Goal: Information Seeking & Learning: Learn about a topic

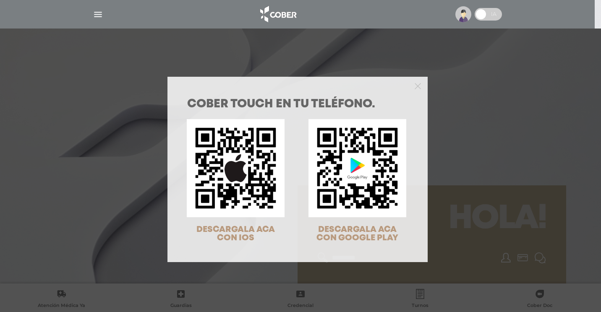
click at [99, 13] on div "COBER TOUCH en tu teléfono. DESCARGALA ACA CON IOS DESCARGALA ACA CON GOOGLE PL…" at bounding box center [300, 156] width 601 height 312
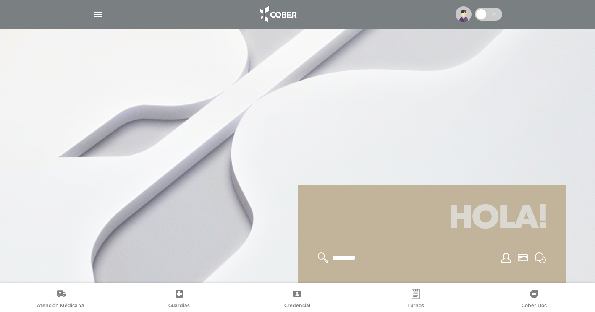
click at [99, 15] on img "button" at bounding box center [98, 14] width 10 height 10
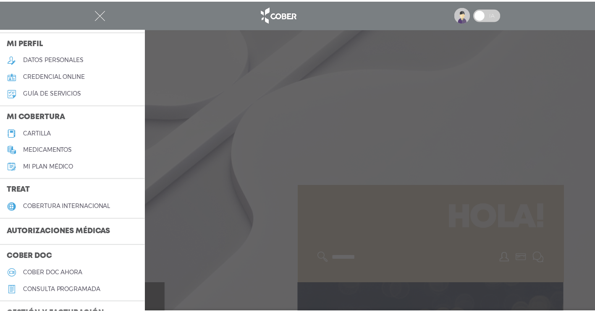
scroll to position [42, 0]
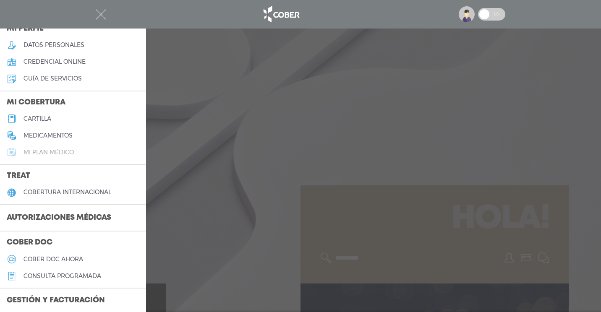
click at [57, 152] on h5 "Mi plan médico" at bounding box center [49, 152] width 50 height 7
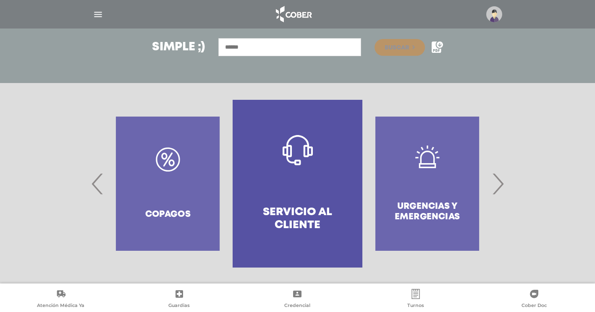
scroll to position [119, 0]
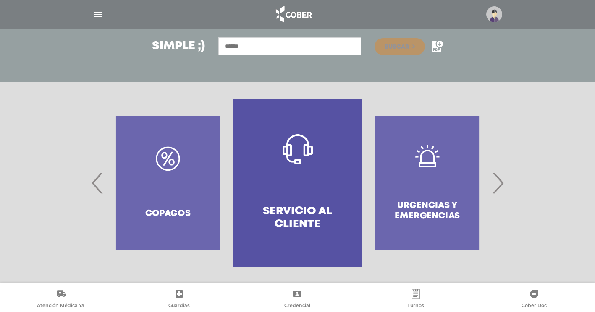
click at [503, 186] on span "›" at bounding box center [497, 182] width 16 height 45
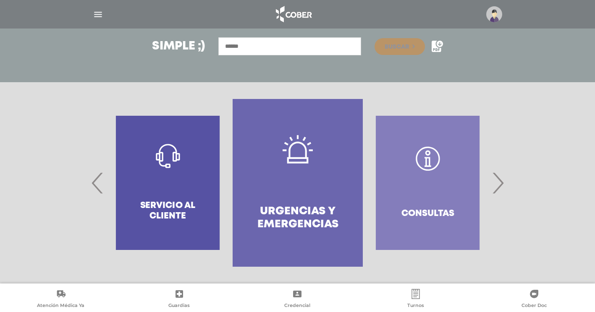
click at [501, 186] on span "›" at bounding box center [497, 182] width 16 height 45
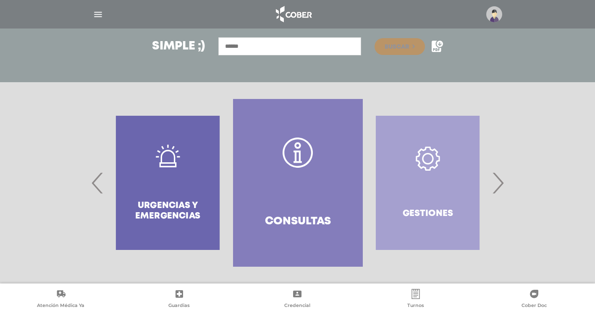
click at [501, 186] on span "›" at bounding box center [497, 182] width 16 height 45
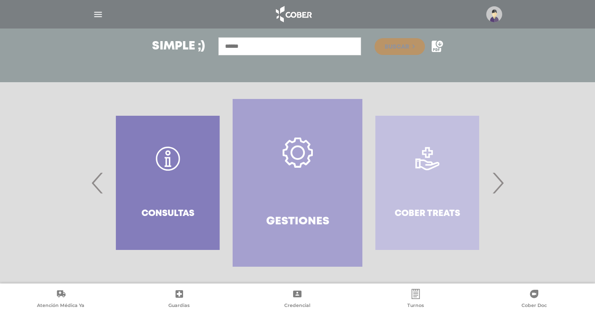
click at [501, 186] on span "›" at bounding box center [497, 182] width 16 height 45
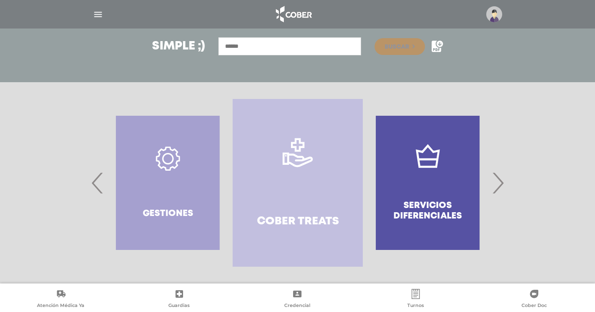
click at [501, 186] on span "›" at bounding box center [497, 182] width 16 height 45
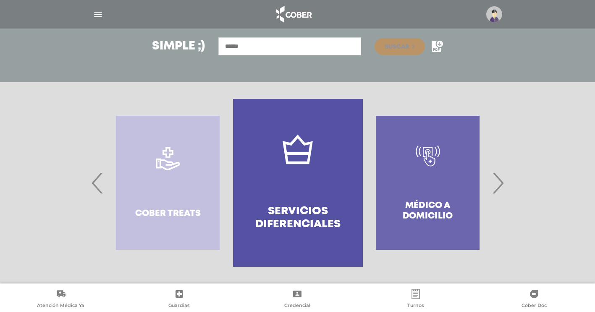
click at [501, 186] on span "›" at bounding box center [497, 182] width 16 height 45
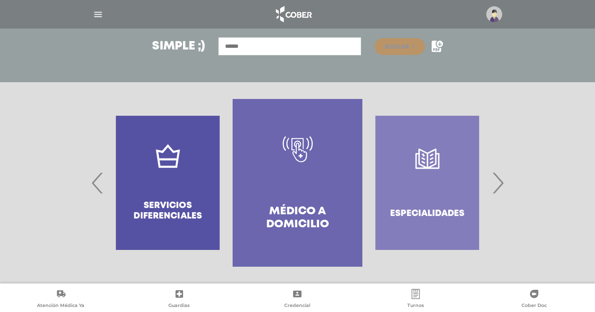
click at [501, 186] on span "›" at bounding box center [497, 182] width 16 height 45
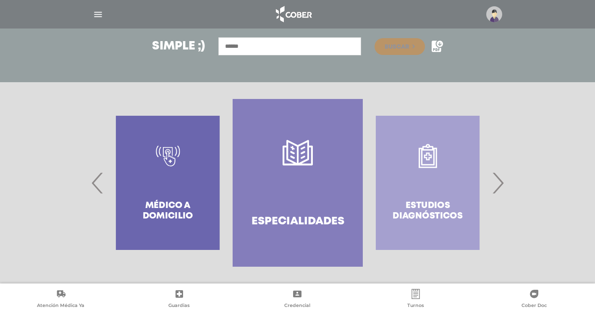
click at [501, 186] on span "›" at bounding box center [497, 182] width 16 height 45
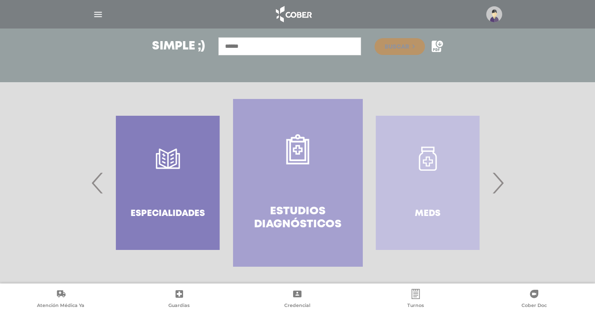
click at [501, 186] on span "›" at bounding box center [497, 182] width 16 height 45
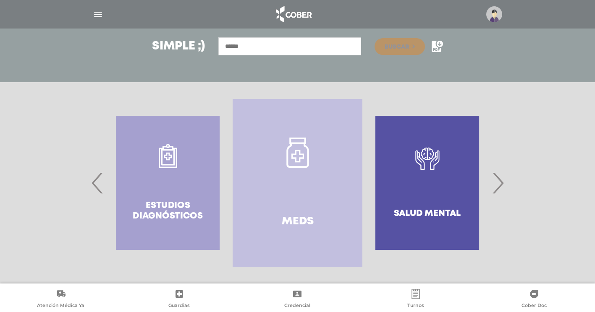
click at [501, 186] on span "›" at bounding box center [497, 182] width 16 height 45
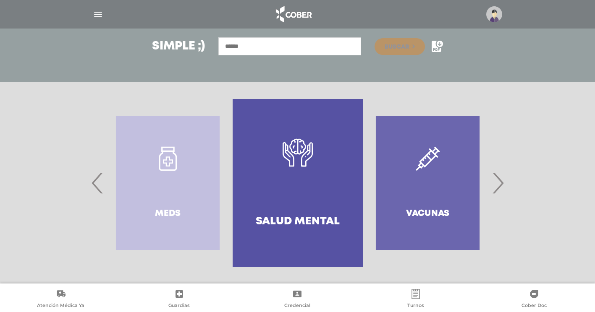
click at [501, 186] on span "›" at bounding box center [497, 182] width 16 height 45
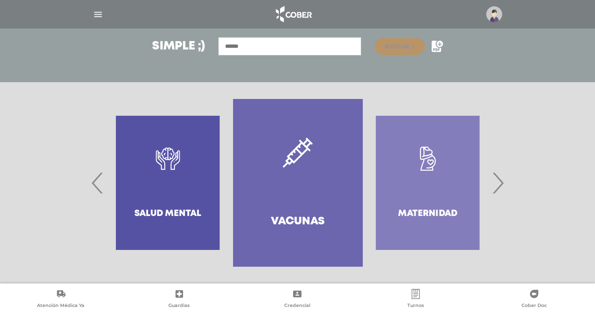
click at [501, 186] on span "›" at bounding box center [497, 182] width 16 height 45
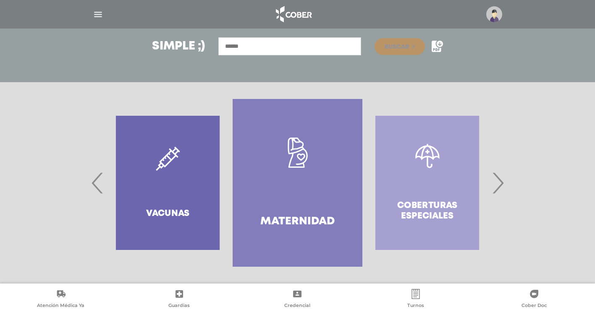
click at [501, 186] on span "›" at bounding box center [497, 182] width 16 height 45
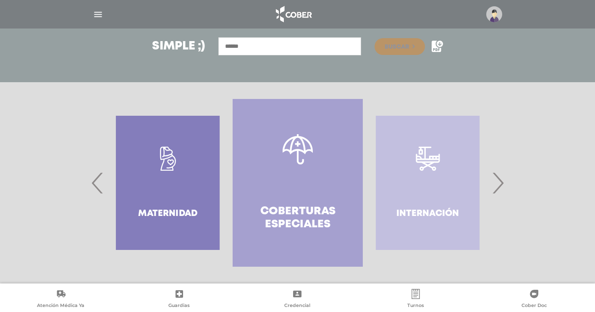
click at [501, 186] on span "›" at bounding box center [497, 182] width 16 height 45
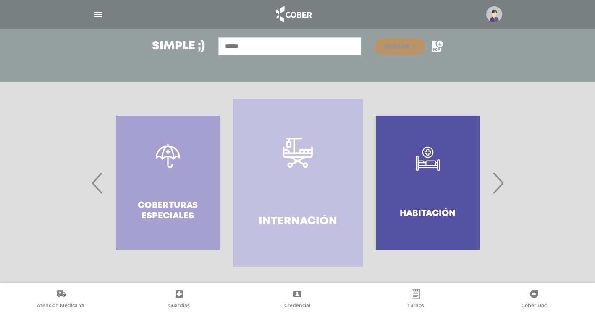
click at [500, 187] on span "›" at bounding box center [497, 182] width 16 height 45
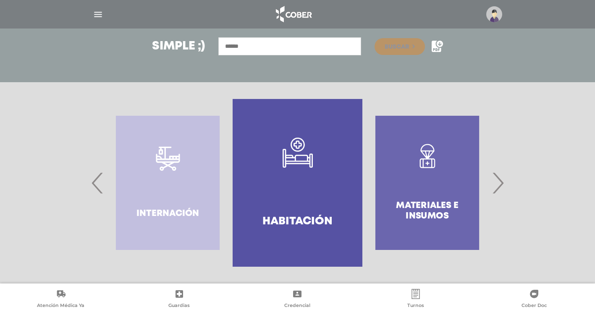
click at [500, 187] on span "›" at bounding box center [497, 182] width 16 height 45
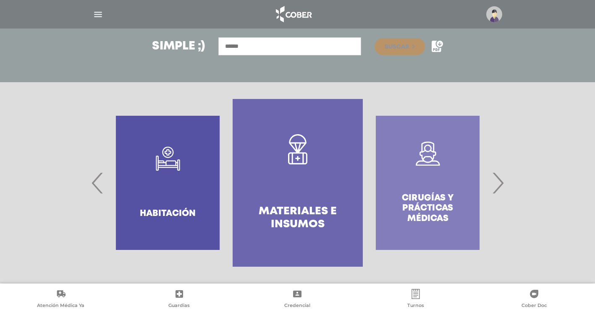
click at [293, 212] on h4 "Materiales e Insumos" at bounding box center [297, 218] width 99 height 26
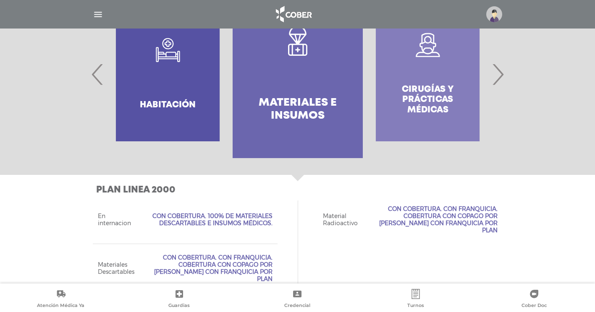
scroll to position [233, 0]
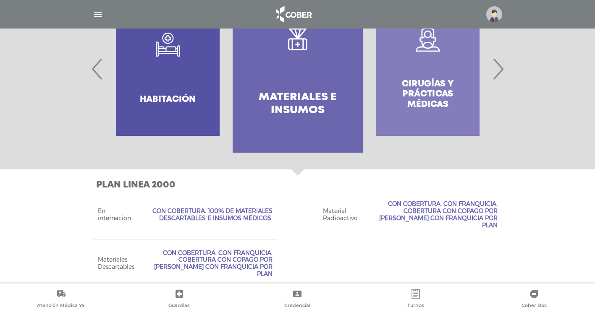
drag, startPoint x: 157, startPoint y: 208, endPoint x: 275, endPoint y: 220, distance: 118.5
click at [275, 220] on div "En internacion Con Cobertura. 100% de materiales descartables e insumos médicos." at bounding box center [185, 215] width 185 height 48
click at [239, 251] on span "Con Cobertura. Con Franquicia. Cobertura con copago por [PERSON_NAME] con franq…" at bounding box center [208, 264] width 128 height 28
drag, startPoint x: 391, startPoint y: 204, endPoint x: 501, endPoint y: 216, distance: 110.6
click at [501, 216] on div "Material Radioactivo Con Cobertura. Con Franquicia. Cobertura con copago por Va…" at bounding box center [410, 215] width 185 height 48
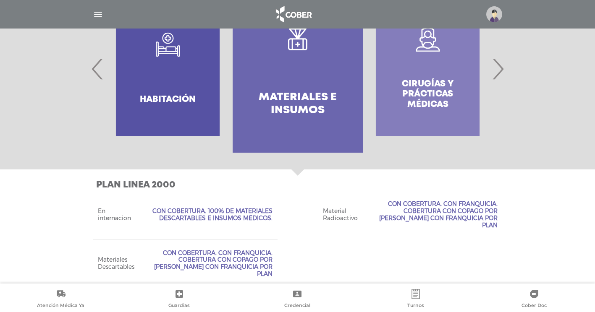
drag, startPoint x: 164, startPoint y: 244, endPoint x: 264, endPoint y: 262, distance: 102.3
click at [268, 262] on span "Con Cobertura. Con Franquicia. Cobertura con copago por [PERSON_NAME] con franq…" at bounding box center [208, 264] width 128 height 28
drag, startPoint x: 264, startPoint y: 262, endPoint x: 224, endPoint y: 255, distance: 40.9
click at [224, 255] on span "Con Cobertura. Con Franquicia. Cobertura con copago por [PERSON_NAME] con franq…" at bounding box center [208, 264] width 128 height 28
click at [261, 251] on span "Con Cobertura. Con Franquicia. Cobertura con copago por [PERSON_NAME] con franq…" at bounding box center [208, 264] width 128 height 28
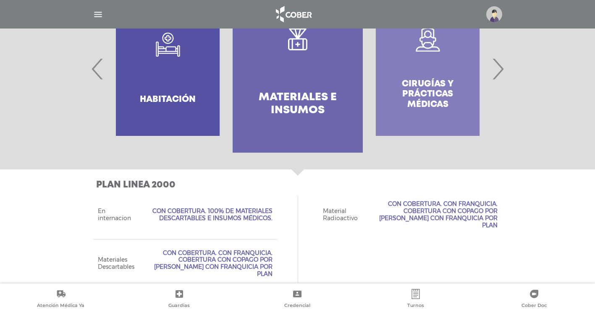
drag, startPoint x: 155, startPoint y: 205, endPoint x: 281, endPoint y: 217, distance: 126.5
click at [281, 217] on div "En internacion Con Cobertura. 100% de materiales descartables e insumos médicos…" at bounding box center [298, 239] width 410 height 97
drag, startPoint x: 281, startPoint y: 217, endPoint x: 255, endPoint y: 249, distance: 41.5
click at [255, 250] on span "Con Cobertura. Con Franquicia. Cobertura con copago por [PERSON_NAME] con franq…" at bounding box center [208, 264] width 128 height 28
drag, startPoint x: 255, startPoint y: 249, endPoint x: 234, endPoint y: 244, distance: 21.6
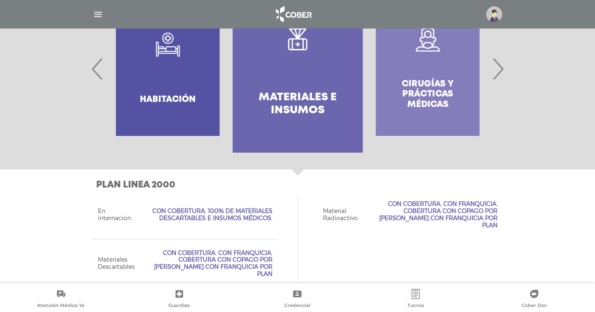
click at [234, 250] on span "Con Cobertura. Con Franquicia. Cobertura con copago por [PERSON_NAME] con franq…" at bounding box center [208, 264] width 128 height 28
drag, startPoint x: 270, startPoint y: 261, endPoint x: 163, endPoint y: 241, distance: 109.3
click at [163, 241] on div "Materiales Descartables Con Cobertura. Con Franquicia. Cobertura con copago por…" at bounding box center [185, 263] width 185 height 49
click at [416, 80] on div "Cirugías y Prácticas Médicas" at bounding box center [428, 69] width 130 height 168
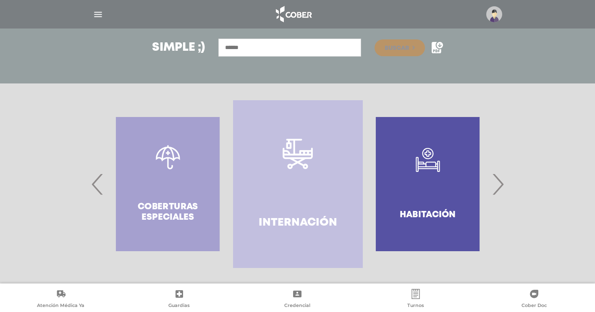
scroll to position [119, 0]
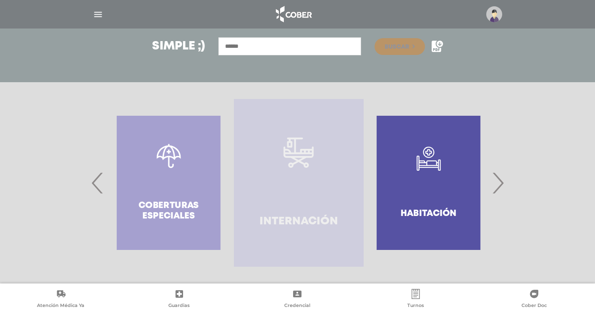
click at [288, 202] on link "Internación" at bounding box center [299, 183] width 130 height 168
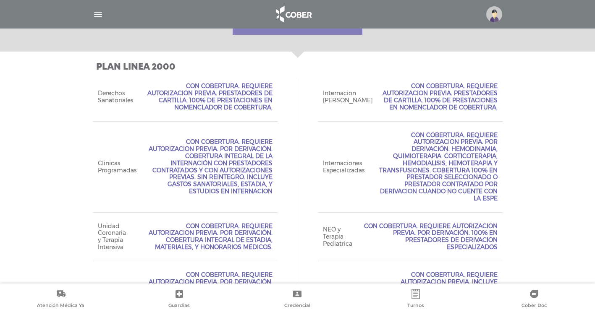
scroll to position [331, 0]
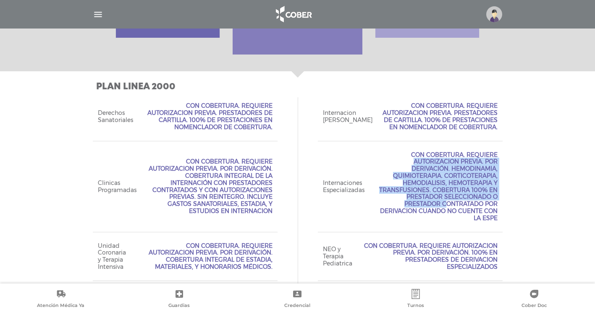
drag, startPoint x: 414, startPoint y: 157, endPoint x: 454, endPoint y: 198, distance: 57.0
click at [454, 198] on span "Con Cobertura. Requiere Autorizacion Previa. Por Derivación. Hemodinamia, Quimi…" at bounding box center [435, 187] width 123 height 71
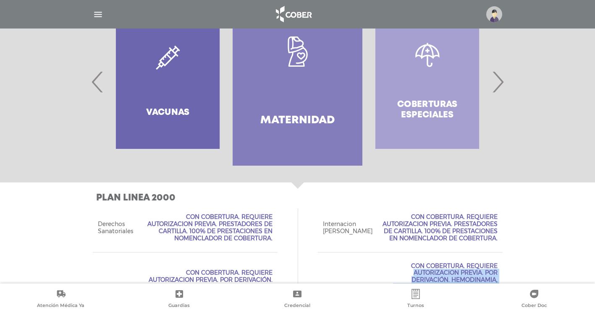
scroll to position [205, 0]
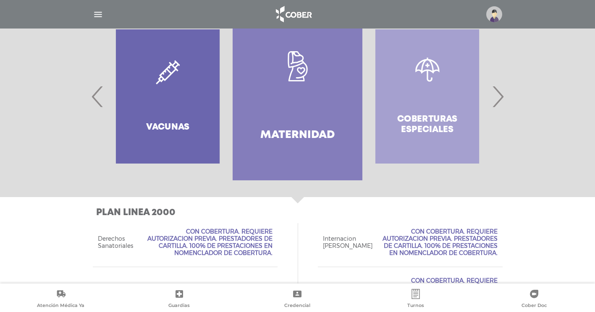
click at [502, 99] on span "›" at bounding box center [497, 96] width 16 height 45
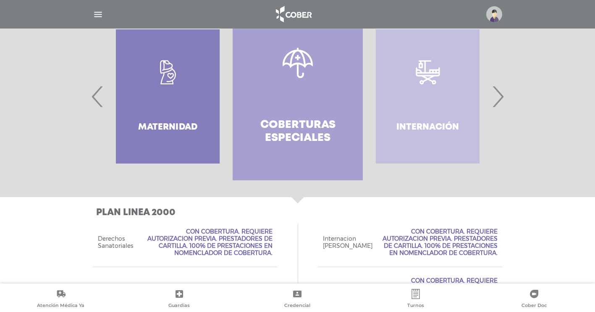
click at [502, 99] on span "›" at bounding box center [497, 96] width 16 height 45
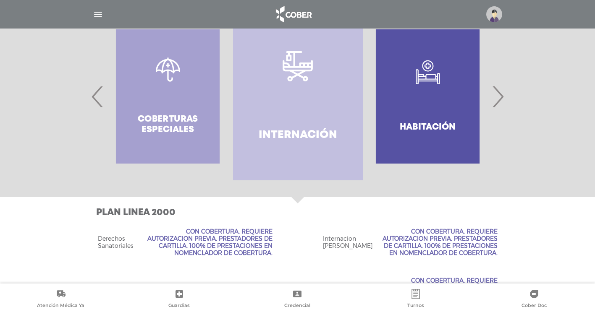
click at [502, 99] on span "›" at bounding box center [497, 96] width 16 height 45
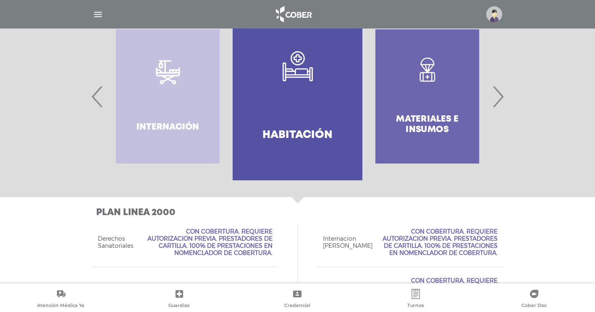
click at [502, 99] on span "›" at bounding box center [497, 96] width 16 height 45
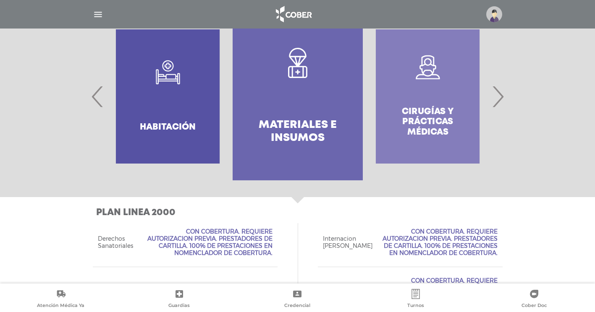
click at [502, 99] on span "›" at bounding box center [497, 96] width 16 height 45
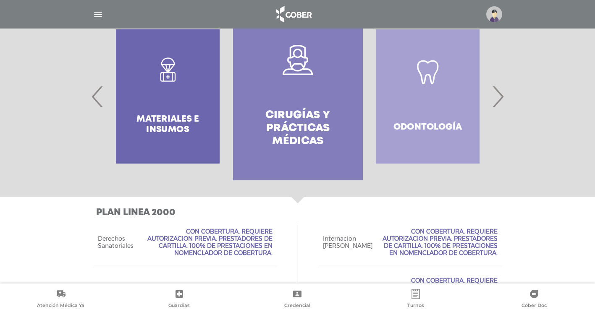
click at [318, 127] on h4 "Cirugías y Prácticas Médicas" at bounding box center [297, 128] width 99 height 39
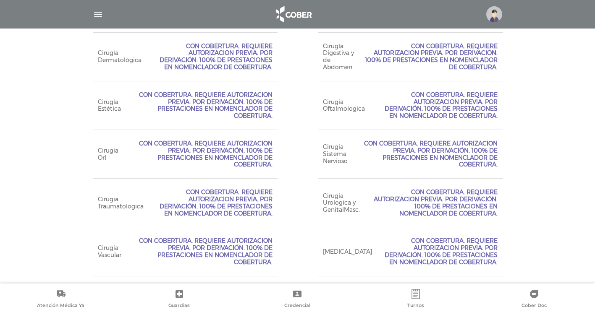
scroll to position [455, 0]
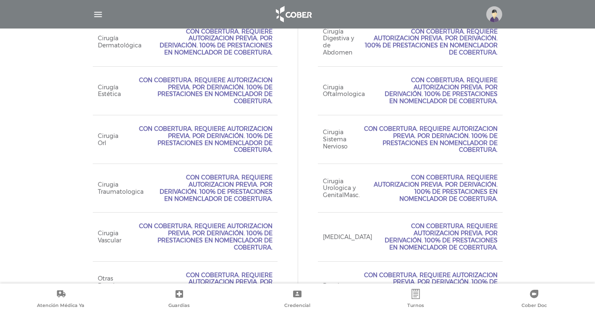
drag, startPoint x: 267, startPoint y: 199, endPoint x: 187, endPoint y: 178, distance: 82.5
click at [186, 177] on span "Con Cobertura. Requiere Autorizacion Previa. Por Derivación. 100% de prestacion…" at bounding box center [213, 188] width 119 height 28
drag, startPoint x: 187, startPoint y: 178, endPoint x: 250, endPoint y: 199, distance: 65.8
click at [250, 199] on span "Con Cobertura. Requiere Autorizacion Previa. Por Derivación. 100% de prestacion…" at bounding box center [213, 188] width 119 height 28
drag, startPoint x: 272, startPoint y: 200, endPoint x: 184, endPoint y: 181, distance: 90.7
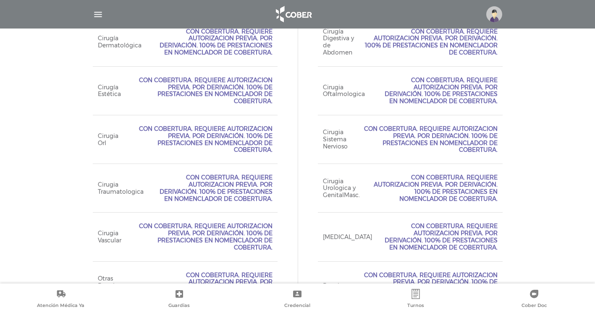
click at [184, 178] on div "Cirugia Traumatologica Con Cobertura. Requiere Autorizacion Previa. Por Derivac…" at bounding box center [185, 188] width 185 height 49
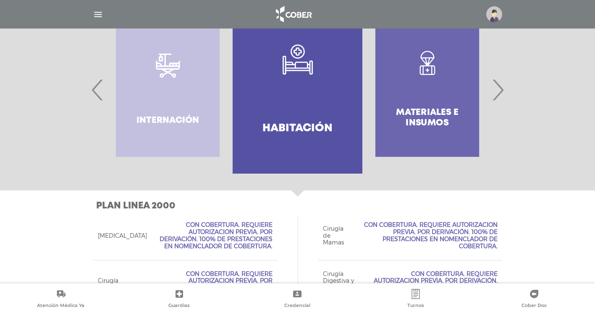
scroll to position [197, 0]
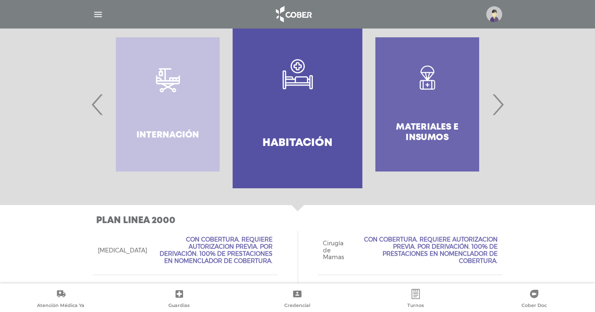
click at [432, 106] on div "Materiales e Insumos" at bounding box center [427, 105] width 130 height 168
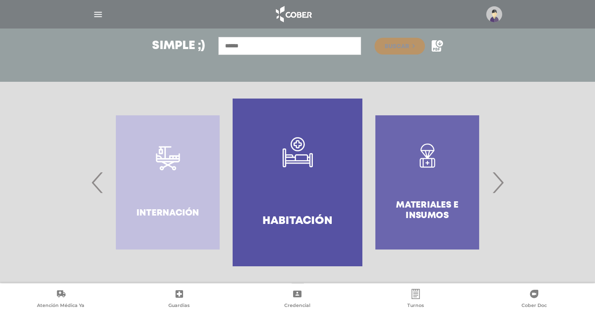
scroll to position [119, 0]
click at [424, 163] on div "Materiales e Insumos" at bounding box center [427, 183] width 130 height 168
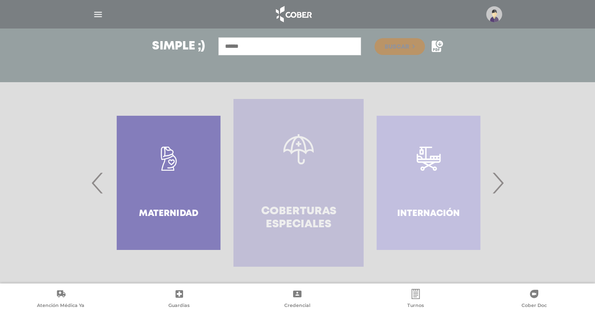
click at [298, 160] on icon at bounding box center [298, 149] width 30 height 30
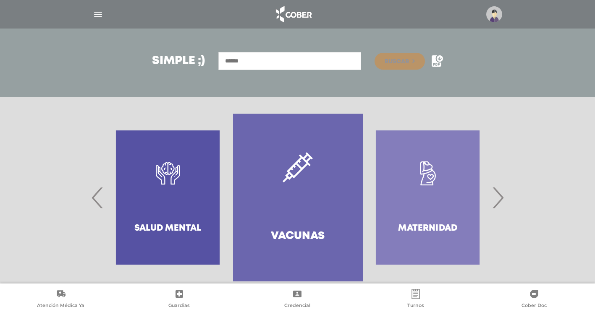
scroll to position [93, 0]
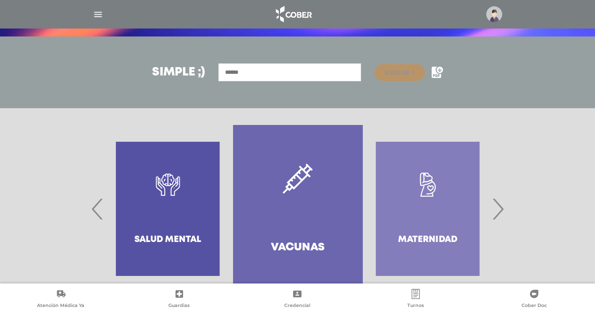
click at [501, 207] on span "›" at bounding box center [497, 208] width 16 height 45
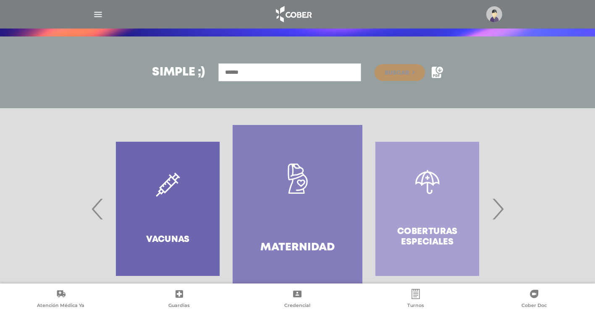
click at [501, 207] on span "›" at bounding box center [497, 208] width 16 height 45
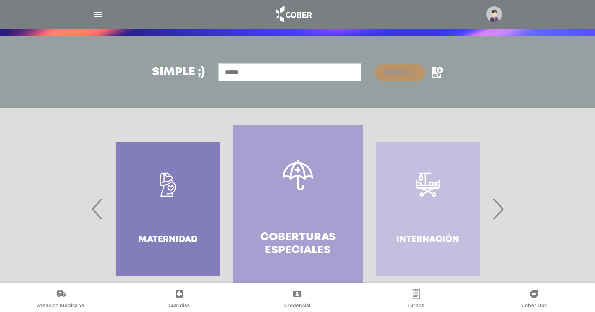
click at [501, 207] on span "›" at bounding box center [497, 208] width 16 height 45
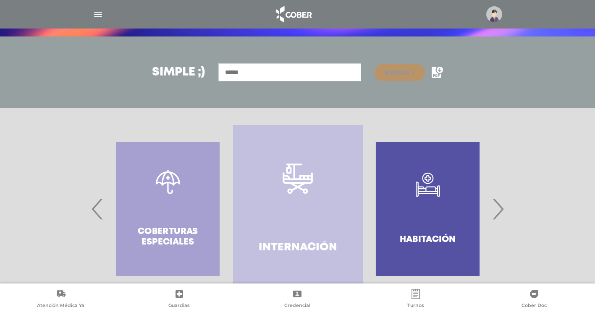
click at [496, 209] on span "›" at bounding box center [497, 208] width 16 height 45
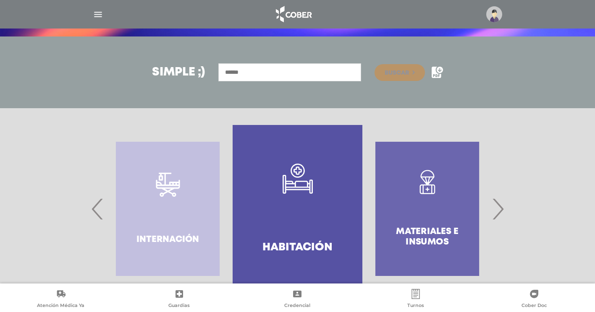
click at [496, 209] on span "›" at bounding box center [497, 208] width 16 height 45
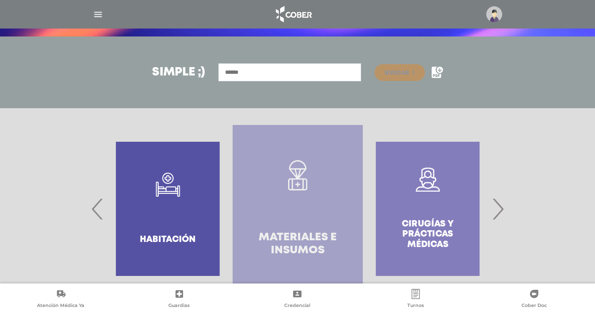
click at [305, 230] on link "Materiales e Insumos" at bounding box center [298, 209] width 130 height 168
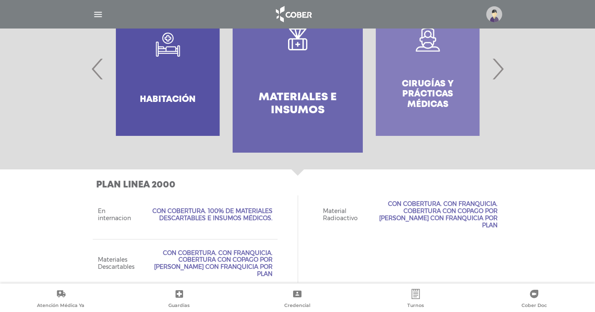
scroll to position [191, 0]
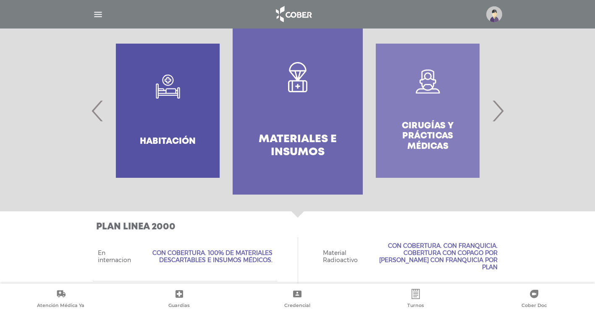
click at [434, 128] on div "Cirugías y Prácticas Médicas" at bounding box center [428, 111] width 130 height 168
click at [434, 137] on div "Cirugías y Prácticas Médicas" at bounding box center [428, 111] width 130 height 168
drag, startPoint x: 429, startPoint y: 123, endPoint x: 428, endPoint y: 119, distance: 4.5
click at [428, 119] on div "Cirugías y Prácticas Médicas" at bounding box center [428, 111] width 130 height 168
click at [427, 124] on div "Cirugías y Prácticas Médicas" at bounding box center [428, 111] width 130 height 168
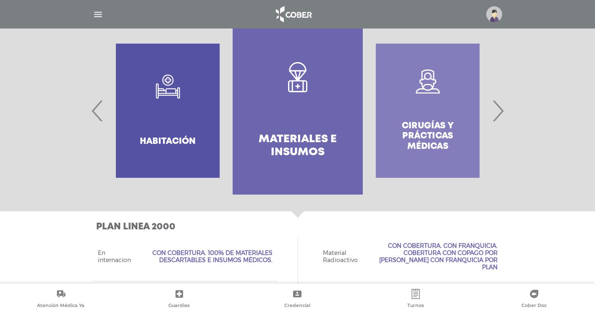
click at [427, 93] on div "Cirugías y Prácticas Médicas" at bounding box center [428, 111] width 130 height 168
click at [427, 90] on div "Cirugías y Prácticas Médicas" at bounding box center [428, 111] width 130 height 168
click at [426, 135] on div "Cirugías y Prácticas Médicas" at bounding box center [428, 111] width 130 height 168
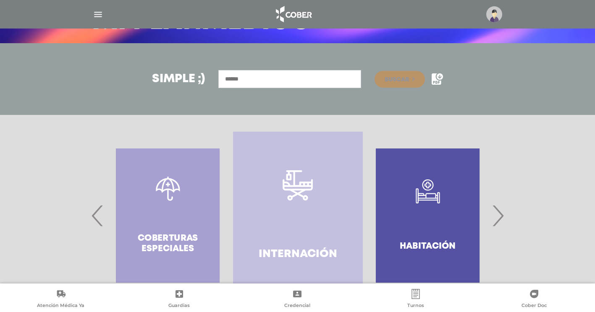
scroll to position [119, 0]
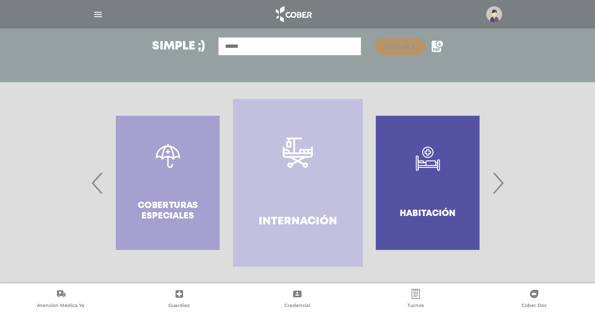
click at [422, 204] on div ".st0{fill-rule:evenodd;clip-rule:evenodd;fill:#FFFFFF;} Habitación" at bounding box center [428, 183] width 130 height 168
click at [433, 175] on div ".st0{fill-rule:evenodd;clip-rule:evenodd;fill:#FFFFFF;} Habitación" at bounding box center [428, 183] width 130 height 168
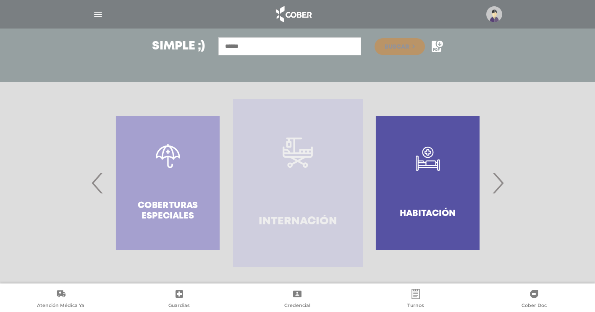
click at [296, 199] on link "Internación" at bounding box center [298, 183] width 130 height 168
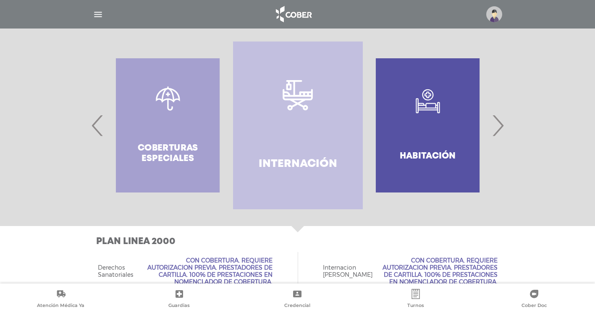
scroll to position [163, 0]
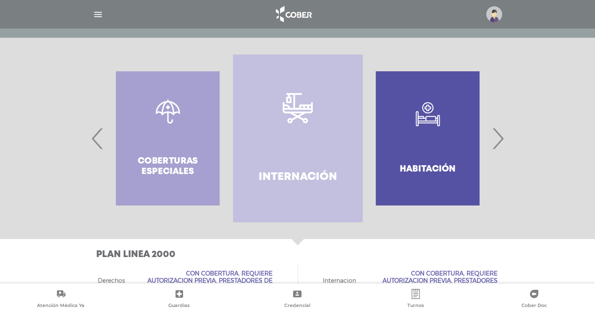
click at [500, 146] on span "›" at bounding box center [497, 138] width 16 height 45
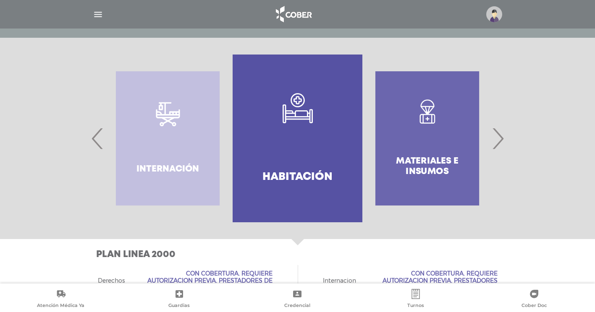
click at [500, 146] on span "›" at bounding box center [497, 138] width 16 height 45
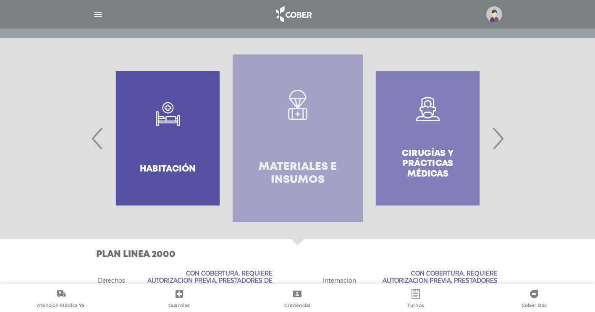
click at [301, 157] on link "Materiales e Insumos" at bounding box center [298, 139] width 130 height 168
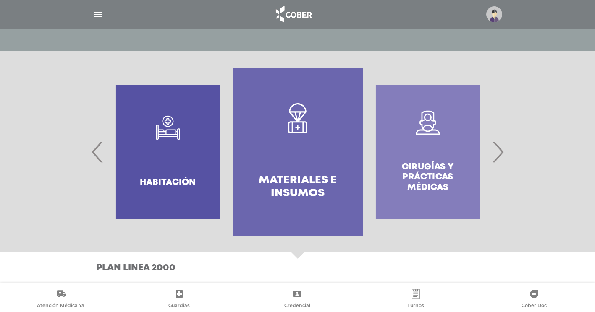
scroll to position [149, 0]
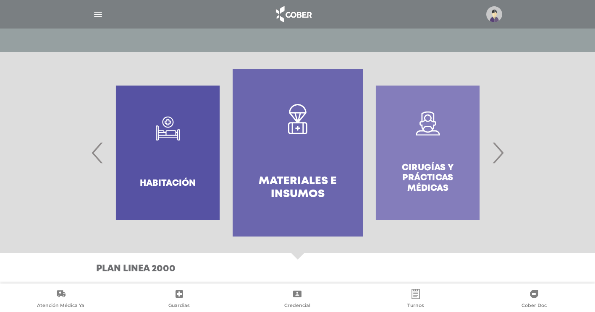
click at [492, 156] on span "›" at bounding box center [497, 152] width 16 height 45
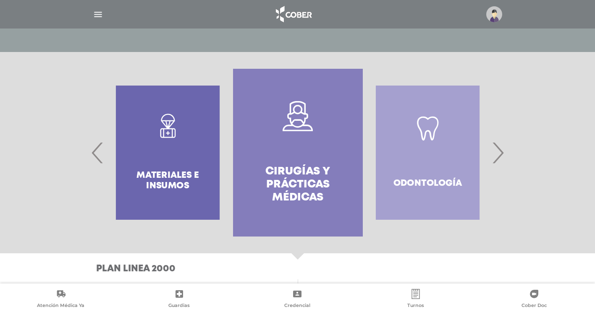
click at [500, 154] on span "›" at bounding box center [497, 152] width 16 height 45
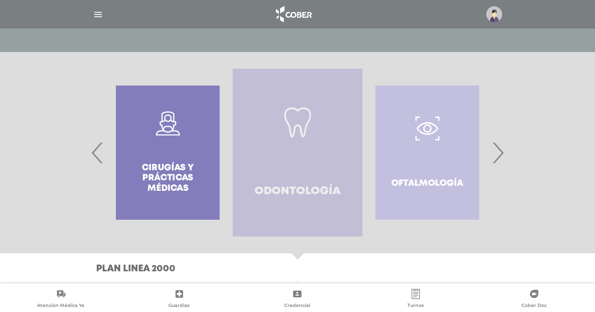
click at [307, 162] on link "Odontología" at bounding box center [298, 153] width 130 height 168
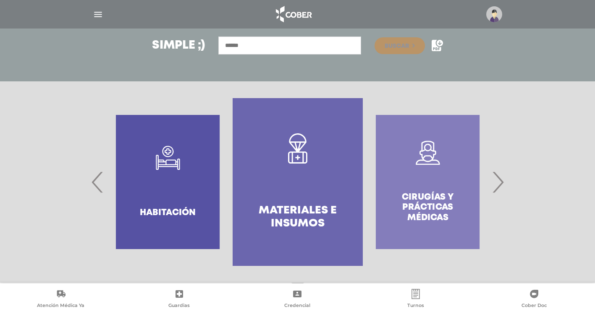
scroll to position [119, 0]
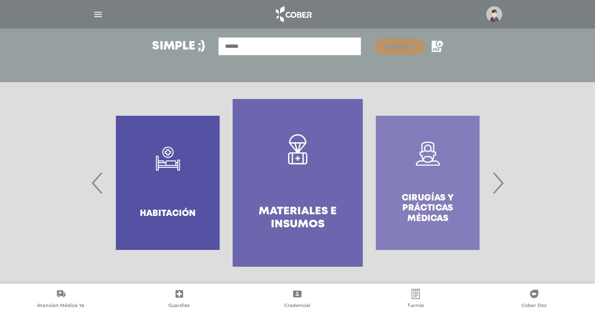
click at [502, 181] on span "›" at bounding box center [497, 182] width 16 height 45
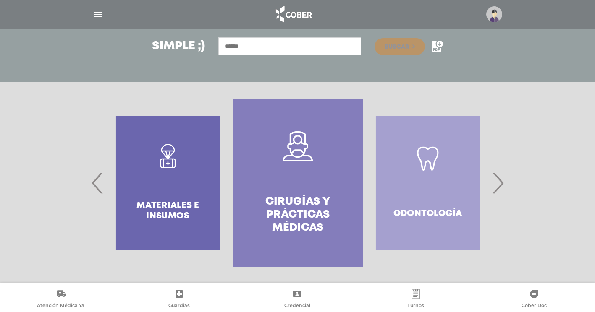
click at [502, 182] on span "›" at bounding box center [497, 182] width 16 height 45
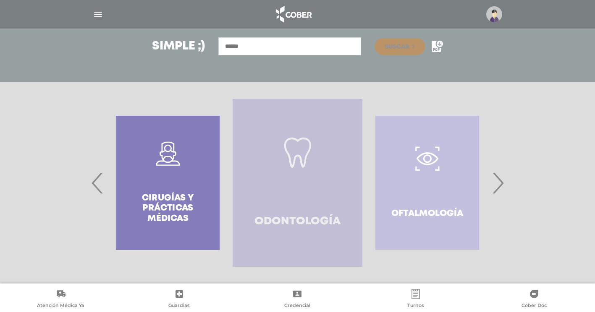
click at [314, 195] on link "Odontología" at bounding box center [298, 183] width 130 height 168
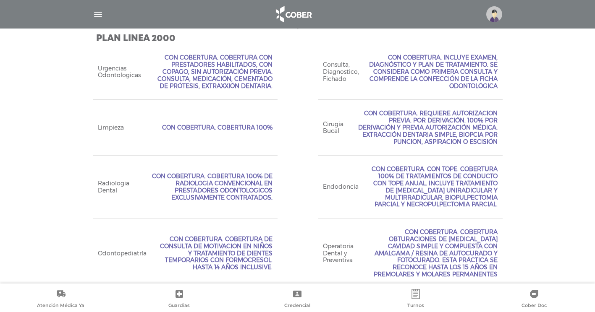
scroll to position [394, 0]
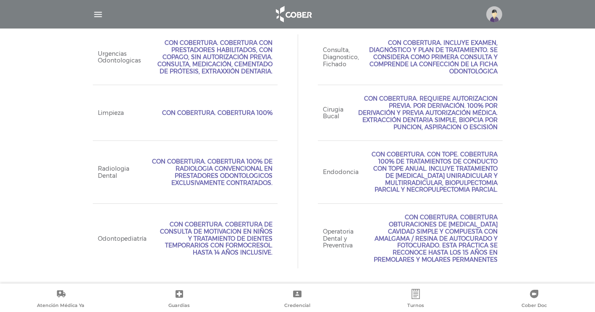
drag, startPoint x: 393, startPoint y: 164, endPoint x: 500, endPoint y: 192, distance: 110.7
click at [500, 192] on div "Endodoncia Con Cobertura. Con Tope. Cobertura 100% de tratamientos de conducto …" at bounding box center [410, 172] width 185 height 63
drag, startPoint x: 500, startPoint y: 192, endPoint x: 454, endPoint y: 222, distance: 54.8
click at [454, 222] on span "Con Cobertura. Cobertura obturaciones de [MEDICAL_DATA] cavidad simple y compue…" at bounding box center [431, 239] width 134 height 50
drag, startPoint x: 466, startPoint y: 231, endPoint x: 494, endPoint y: 259, distance: 39.8
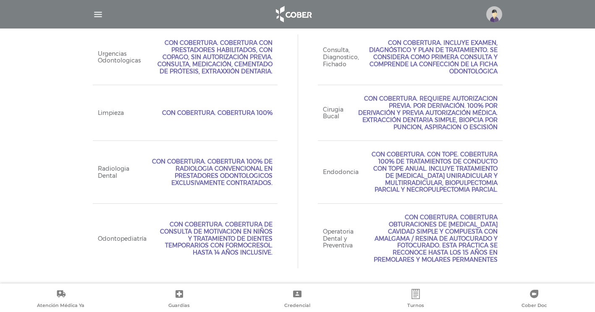
click at [494, 259] on span "Con Cobertura. Cobertura obturaciones de [MEDICAL_DATA] cavidad simple y compue…" at bounding box center [431, 239] width 134 height 50
drag, startPoint x: 494, startPoint y: 259, endPoint x: 469, endPoint y: 254, distance: 25.4
click at [469, 254] on span "Con Cobertura. Cobertura obturaciones de [MEDICAL_DATA] cavidad simple y compue…" at bounding box center [431, 239] width 134 height 50
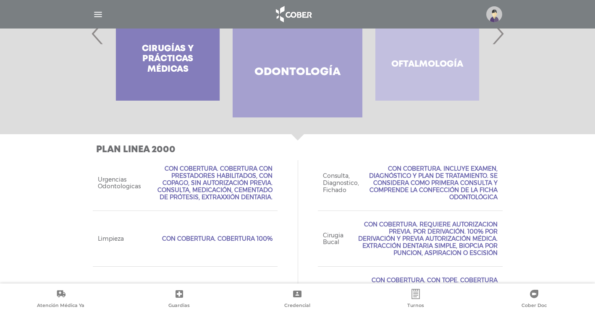
scroll to position [184, 0]
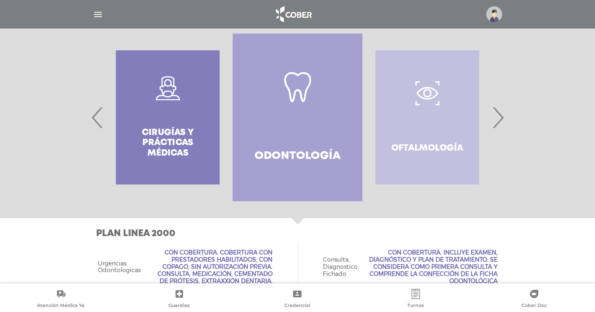
click at [181, 121] on div "Cirugías y Prácticas Médicas" at bounding box center [168, 118] width 130 height 168
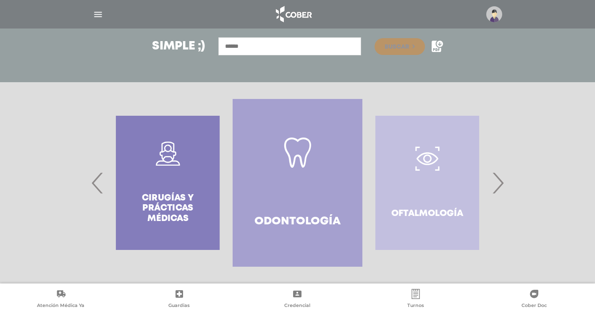
scroll to position [119, 0]
click at [178, 180] on div "Cirugías y Prácticas Médicas" at bounding box center [168, 183] width 130 height 168
click at [177, 189] on div "Cirugías y Prácticas Médicas" at bounding box center [168, 183] width 130 height 168
click at [173, 202] on div "Cirugías y Prácticas Médicas" at bounding box center [168, 183] width 130 height 168
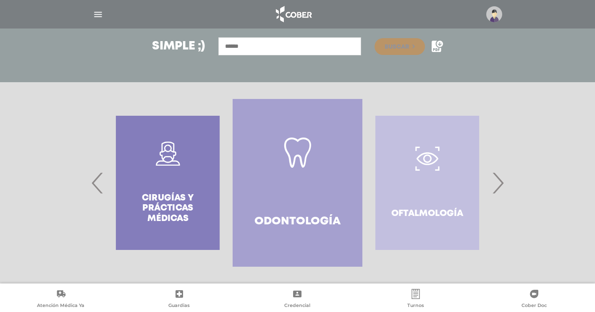
click at [173, 202] on div "Cirugías y Prácticas Médicas" at bounding box center [168, 183] width 130 height 168
click at [95, 184] on span "‹" at bounding box center [97, 182] width 16 height 45
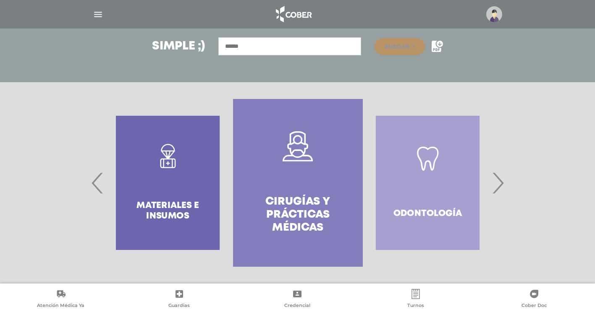
click at [280, 190] on link "Cirugías y Prácticas Médicas" at bounding box center [298, 183] width 130 height 168
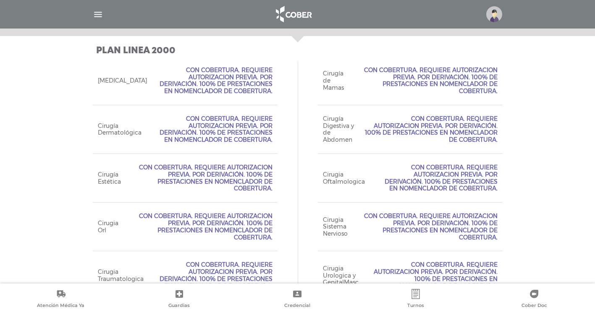
scroll to position [376, 0]
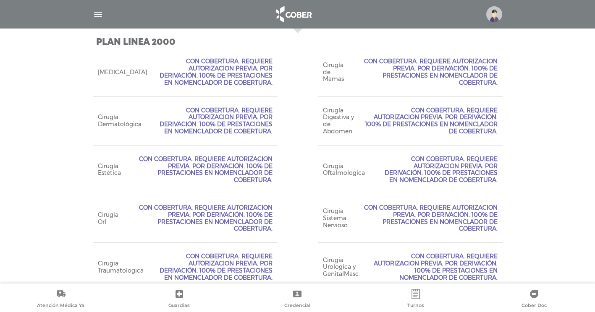
drag, startPoint x: 197, startPoint y: 158, endPoint x: 286, endPoint y: 182, distance: 92.6
click at [286, 182] on div "Cirugía Cardíaca Con Cobertura. Requiere Autorizacion Previa. Por Derivación. 1…" at bounding box center [298, 218] width 410 height 341
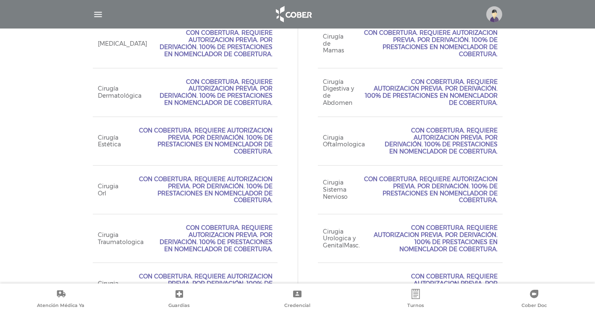
scroll to position [460, 0]
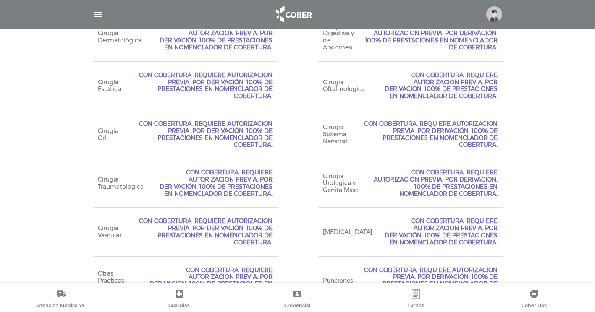
drag, startPoint x: 195, startPoint y: 175, endPoint x: 272, endPoint y: 197, distance: 80.4
click at [272, 197] on span "Con Cobertura. Requiere Autorizacion Previa. Por Derivación. 100% de prestacion…" at bounding box center [213, 183] width 119 height 28
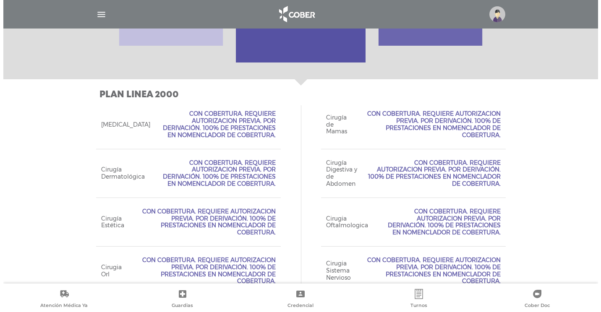
scroll to position [113, 0]
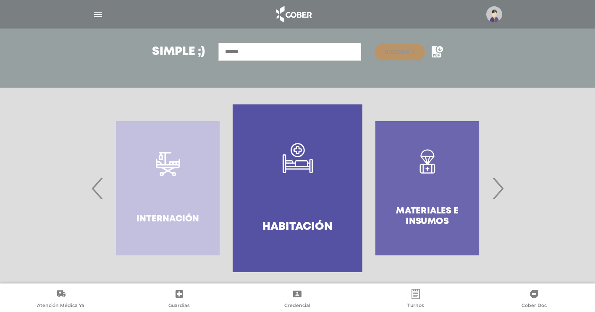
click at [101, 12] on img "button" at bounding box center [98, 14] width 10 height 10
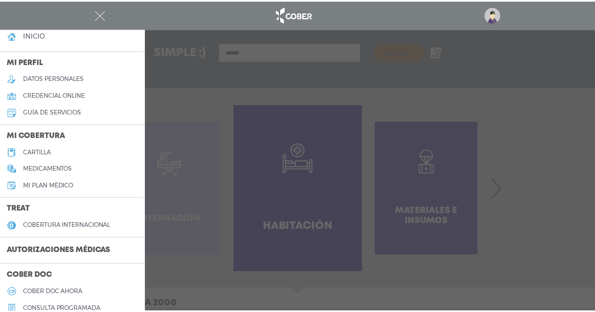
scroll to position [0, 0]
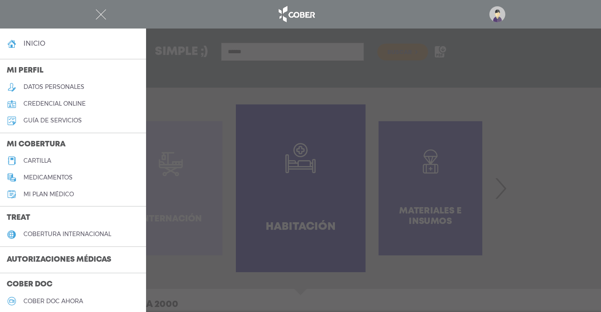
click at [43, 157] on h5 "cartilla" at bounding box center [38, 160] width 28 height 7
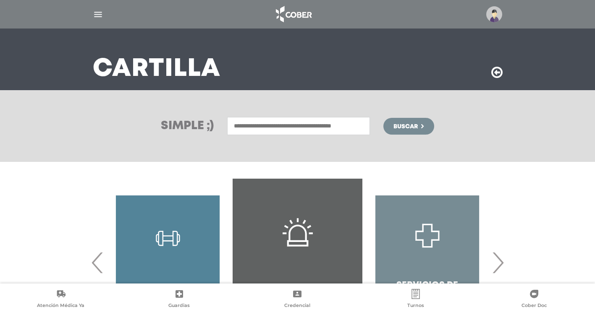
scroll to position [119, 0]
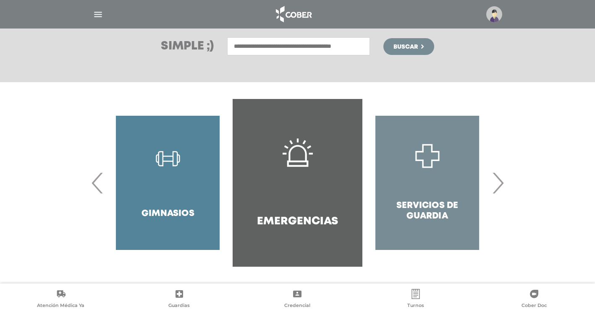
click at [501, 182] on span "›" at bounding box center [497, 182] width 16 height 45
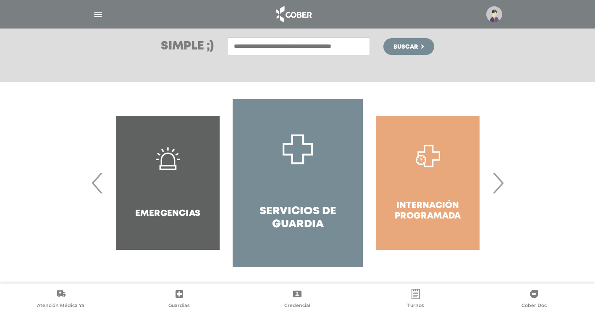
click at [501, 182] on span "›" at bounding box center [497, 182] width 16 height 45
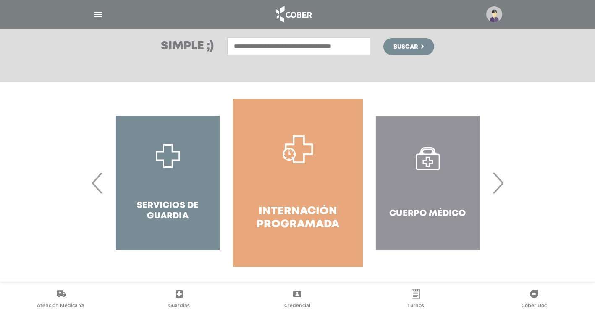
click at [501, 182] on span "›" at bounding box center [497, 182] width 16 height 45
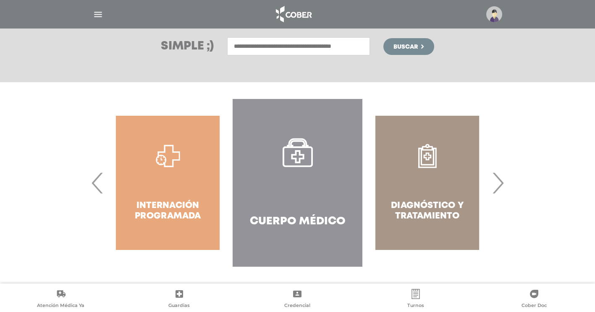
click at [501, 182] on span "›" at bounding box center [497, 182] width 16 height 45
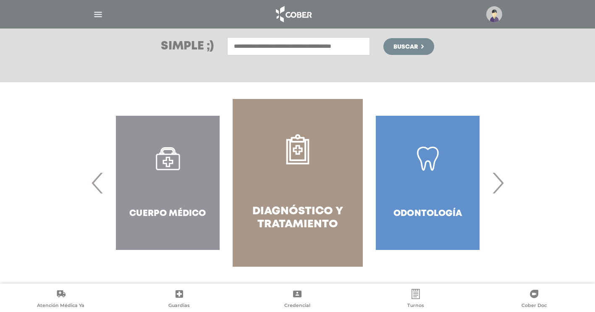
click at [501, 182] on span "›" at bounding box center [497, 182] width 16 height 45
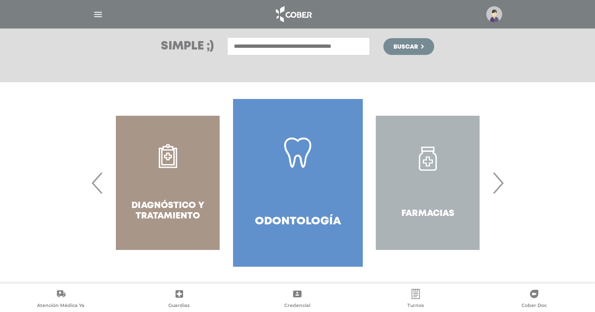
click at [501, 182] on span "›" at bounding box center [497, 182] width 16 height 45
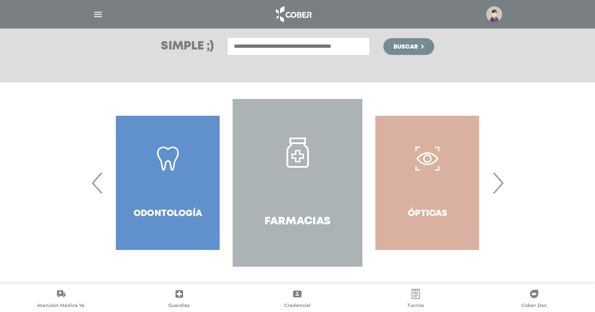
click at [501, 182] on span "›" at bounding box center [497, 182] width 16 height 45
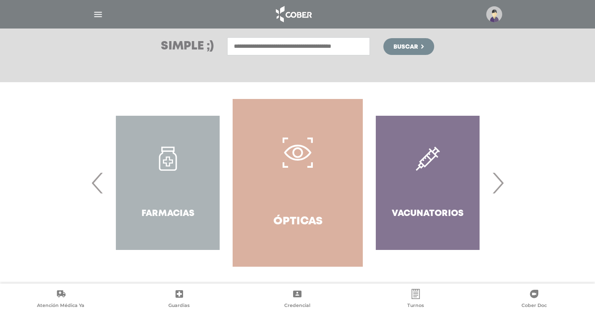
click at [501, 182] on span "›" at bounding box center [497, 182] width 16 height 45
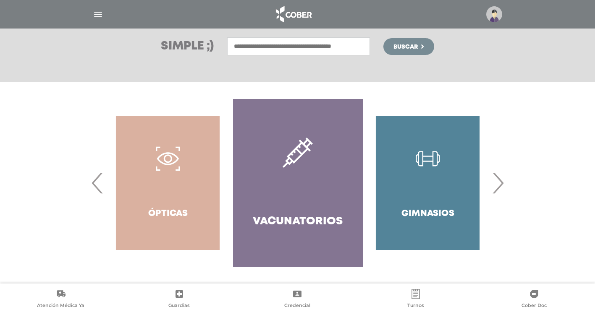
click at [501, 182] on span "›" at bounding box center [497, 182] width 16 height 45
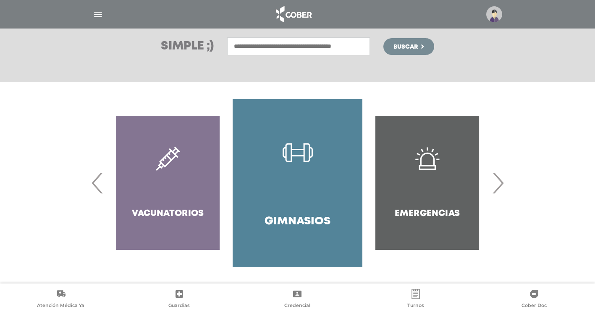
click at [501, 182] on span "›" at bounding box center [497, 182] width 16 height 45
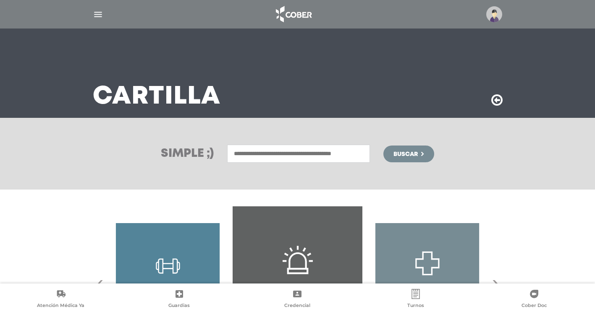
scroll to position [0, 0]
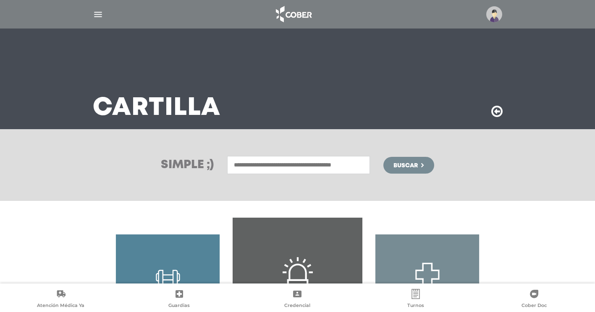
click at [93, 13] on img "button" at bounding box center [98, 14] width 10 height 10
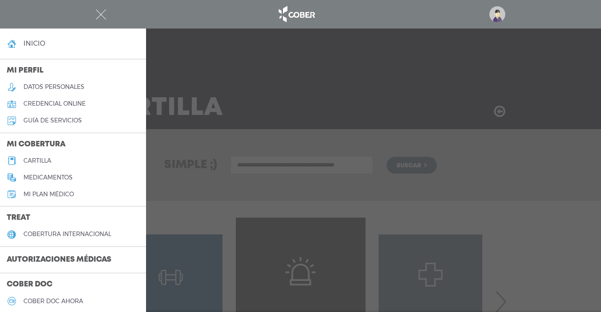
click at [64, 122] on h5 "guía de servicios" at bounding box center [53, 120] width 58 height 7
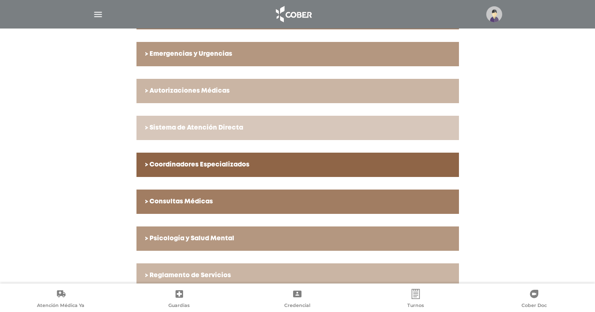
scroll to position [267, 0]
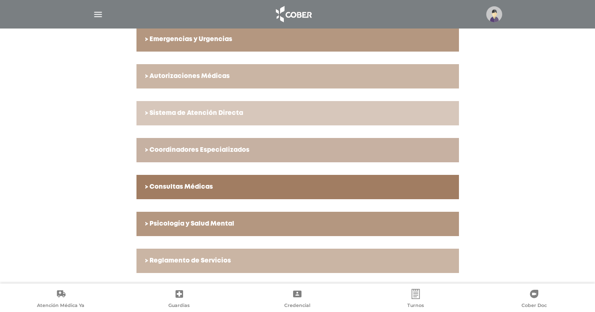
click at [206, 151] on h6 "> Coordinadores Especializados" at bounding box center [298, 151] width 306 height 8
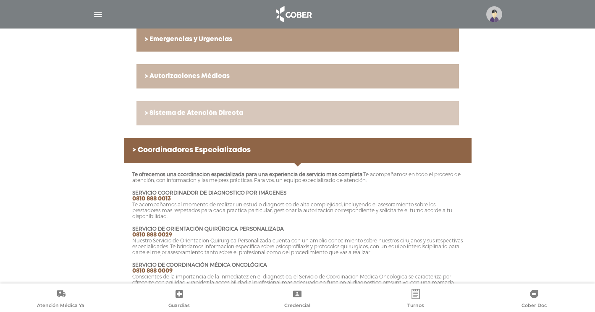
scroll to position [309, 0]
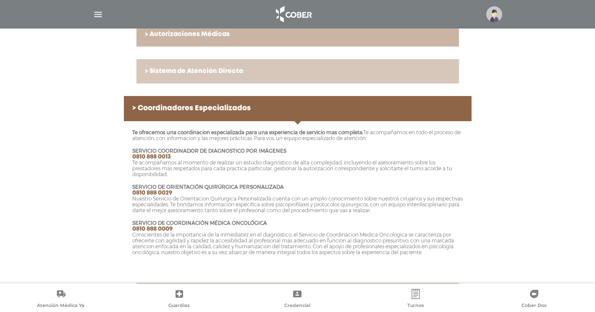
drag, startPoint x: 212, startPoint y: 199, endPoint x: 435, endPoint y: 210, distance: 223.2
click at [435, 210] on p "SERVICIO DE ORIENTACIÓN QUIRÚRGICA PERSONALIZADA 0810 888 0029 Nuestro Servicio…" at bounding box center [297, 198] width 331 height 29
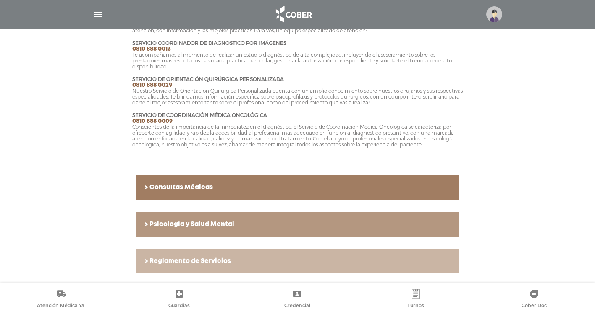
scroll to position [417, 0]
click at [203, 262] on h6 "> Reglamento de Servicios" at bounding box center [298, 261] width 306 height 8
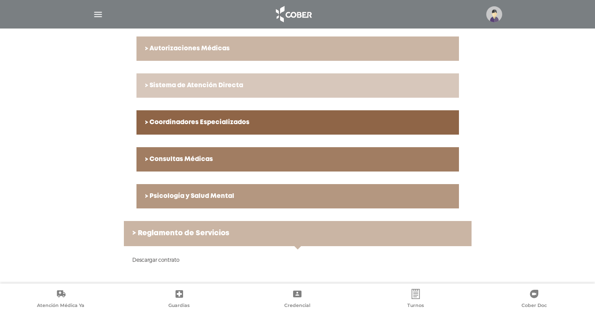
scroll to position [294, 0]
click at [162, 261] on link "Descargar contrato" at bounding box center [155, 260] width 47 height 6
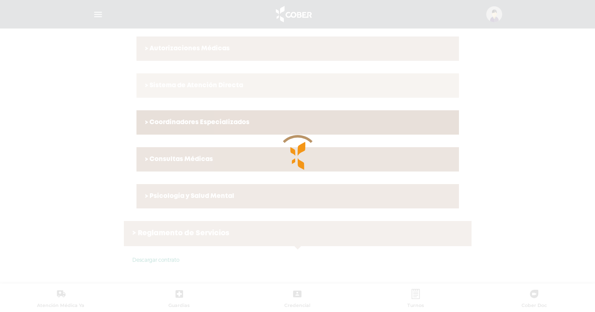
scroll to position [0, 0]
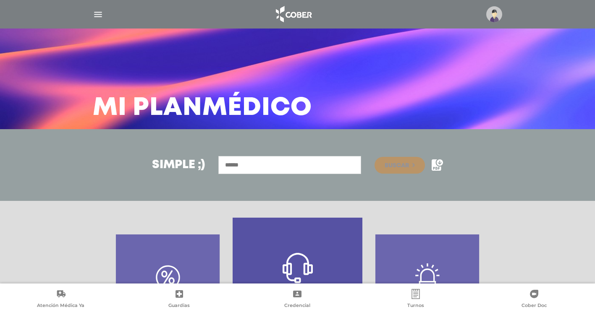
scroll to position [119, 0]
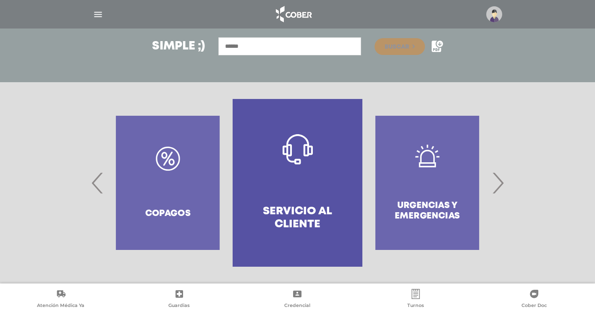
click at [498, 187] on span "›" at bounding box center [497, 182] width 16 height 45
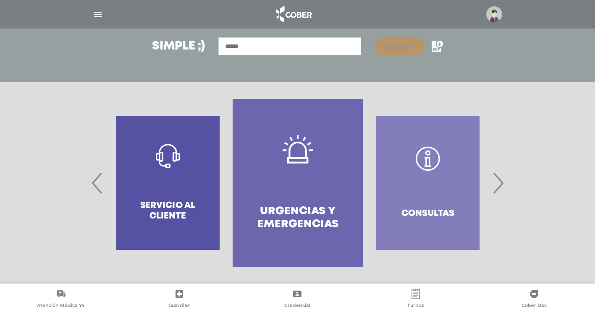
click at [93, 188] on span "‹" at bounding box center [97, 182] width 16 height 45
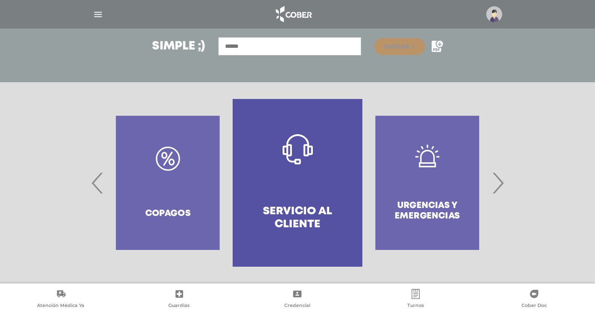
click at [165, 178] on div "Copagos" at bounding box center [168, 183] width 130 height 168
click at [172, 213] on div "Copagos" at bounding box center [168, 183] width 130 height 168
click at [93, 186] on span "‹" at bounding box center [97, 182] width 16 height 45
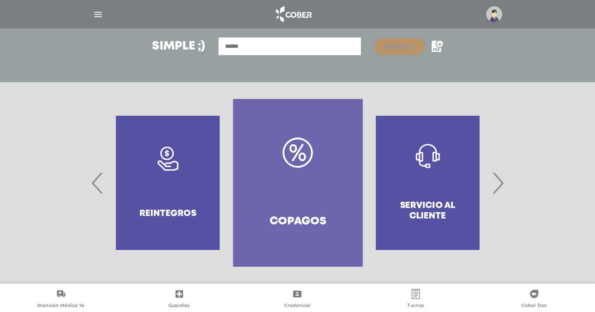
click at [296, 190] on link "Copagos" at bounding box center [298, 183] width 130 height 168
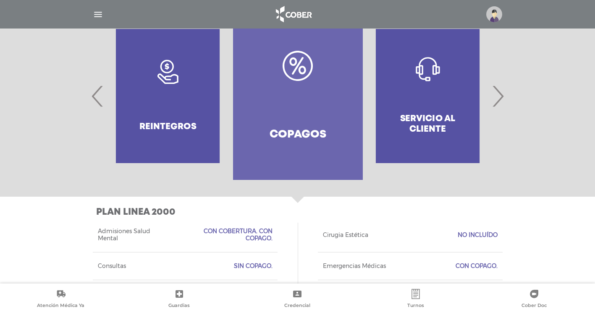
scroll to position [154, 0]
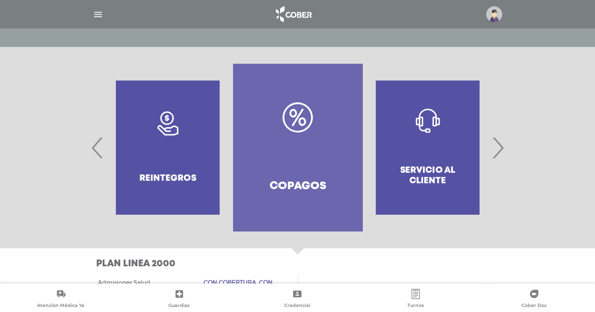
click at [98, 149] on span "‹" at bounding box center [97, 147] width 16 height 45
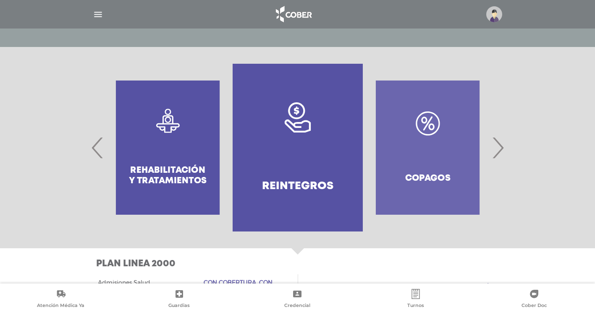
click at [95, 148] on span "‹" at bounding box center [97, 147] width 16 height 45
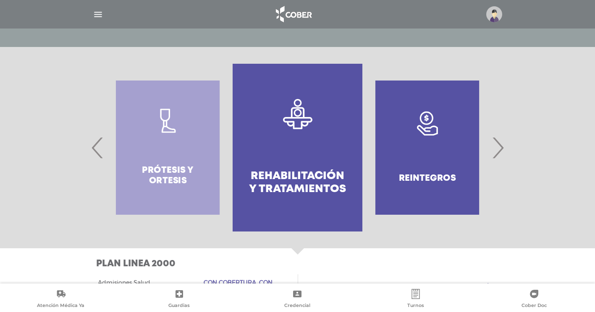
click at [95, 148] on span "‹" at bounding box center [97, 147] width 16 height 45
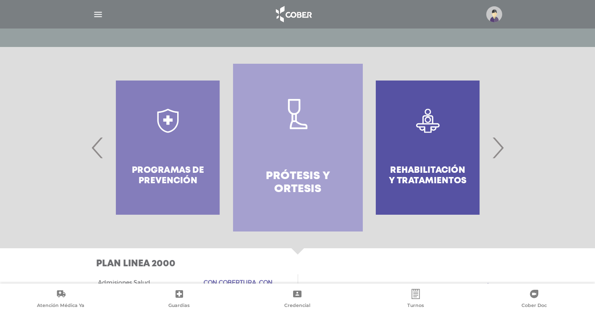
click at [323, 162] on link "Prótesis y ortesis" at bounding box center [298, 148] width 130 height 168
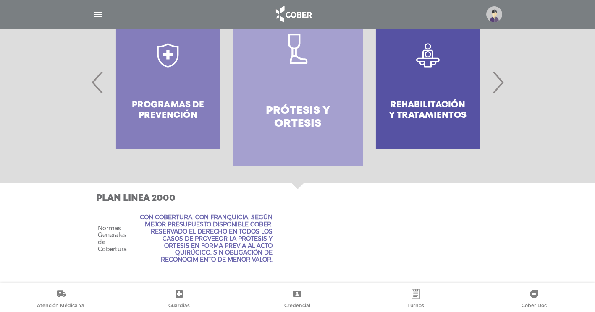
drag, startPoint x: 204, startPoint y: 217, endPoint x: 273, endPoint y: 259, distance: 81.2
click at [274, 259] on div "Normas Generales de Cobertura Con Cobertura. Con Franquicia. Según mejor presup…" at bounding box center [185, 239] width 185 height 70
drag, startPoint x: 273, startPoint y: 259, endPoint x: 237, endPoint y: 234, distance: 43.8
click at [237, 234] on span "Con Cobertura. Con Franquicia. Según mejor presupuesto disponible COBER. Reserv…" at bounding box center [205, 239] width 136 height 50
drag, startPoint x: 269, startPoint y: 227, endPoint x: 133, endPoint y: 207, distance: 137.4
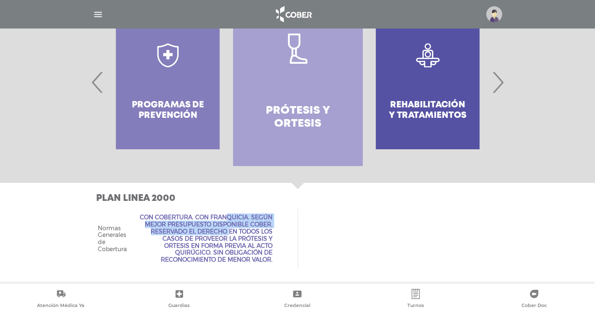
click at [133, 207] on div "Normas Generales de Cobertura Con Cobertura. Con Franquicia. Según mejor presup…" at bounding box center [185, 239] width 185 height 70
drag, startPoint x: 272, startPoint y: 259, endPoint x: 140, endPoint y: 205, distance: 142.3
click at [140, 205] on div "Normas Generales de Cobertura Con Cobertura. Con Franquicia. Según mejor presup…" at bounding box center [185, 239] width 185 height 70
drag, startPoint x: 140, startPoint y: 205, endPoint x: 196, endPoint y: 226, distance: 59.6
click at [196, 226] on span "Con Cobertura. Con Franquicia. Según mejor presupuesto disponible COBER. Reserv…" at bounding box center [205, 239] width 136 height 50
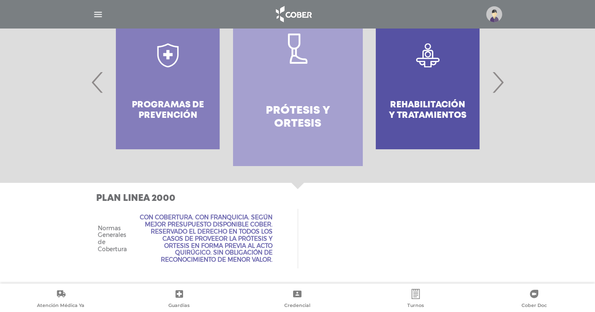
drag, startPoint x: 197, startPoint y: 217, endPoint x: 273, endPoint y: 259, distance: 86.4
click at [273, 259] on div "Normas Generales de Cobertura Con Cobertura. Con Franquicia. Según mejor presup…" at bounding box center [185, 239] width 185 height 70
click at [191, 91] on div "Programas de prevención" at bounding box center [168, 82] width 130 height 168
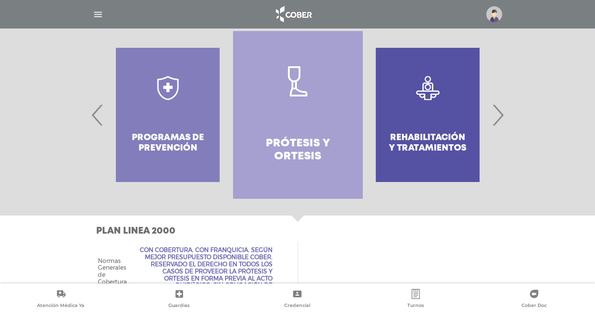
scroll to position [178, 0]
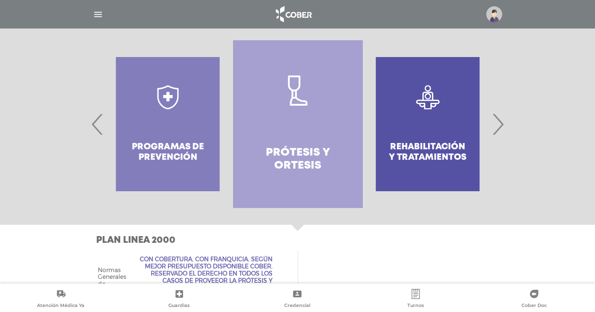
click at [93, 121] on span "‹" at bounding box center [97, 124] width 16 height 45
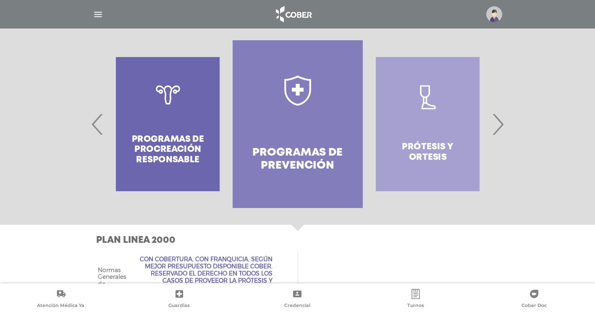
click at [97, 122] on span "‹" at bounding box center [97, 124] width 16 height 45
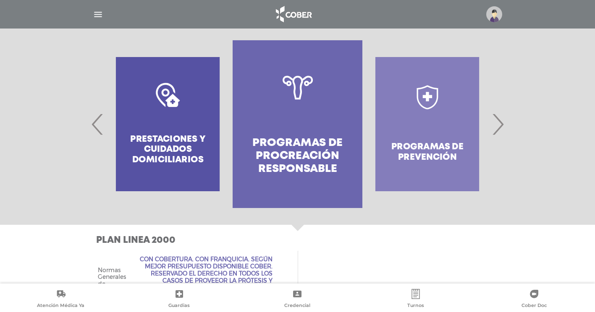
click at [97, 122] on span "‹" at bounding box center [97, 124] width 16 height 45
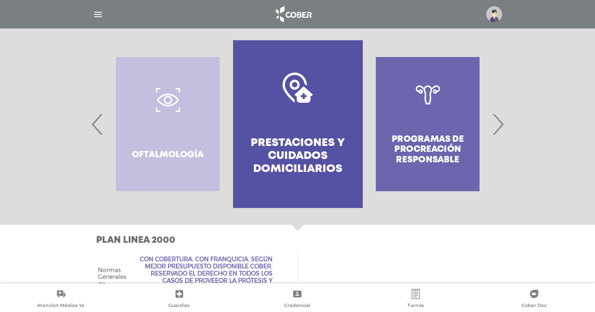
click at [97, 122] on span "‹" at bounding box center [97, 124] width 16 height 45
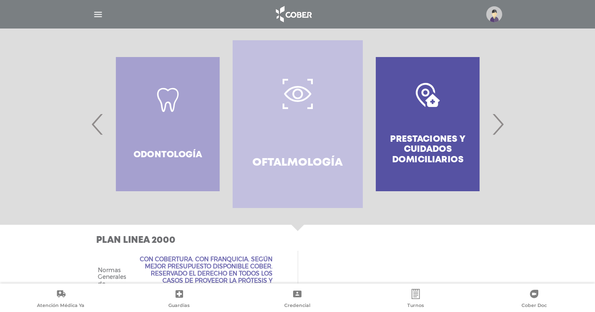
click at [97, 122] on span "‹" at bounding box center [97, 124] width 16 height 45
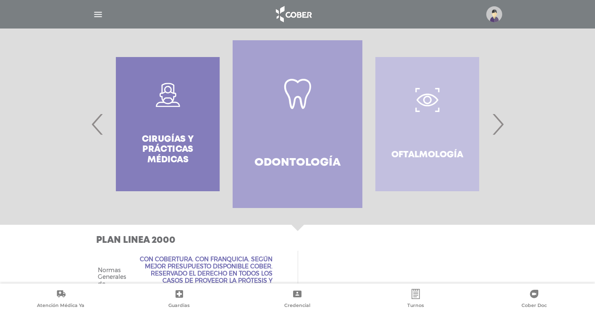
click at [97, 122] on span "‹" at bounding box center [97, 124] width 16 height 45
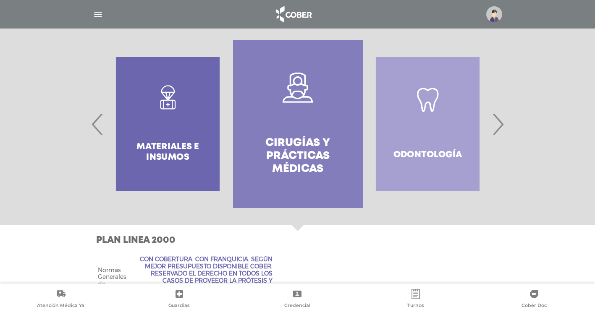
click at [97, 122] on span "‹" at bounding box center [97, 124] width 16 height 45
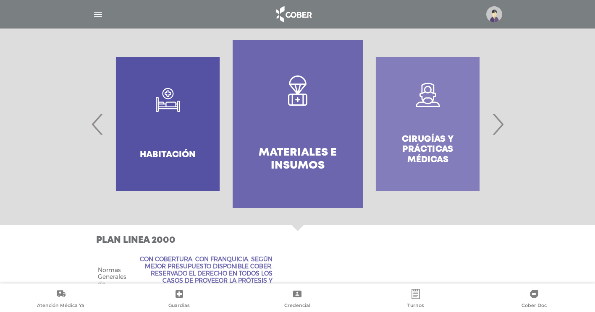
click at [97, 122] on span "‹" at bounding box center [97, 124] width 16 height 45
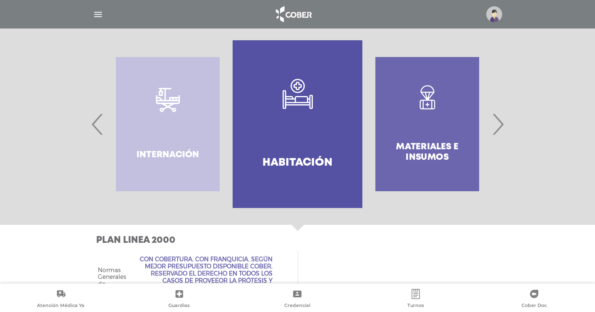
click at [97, 122] on span "‹" at bounding box center [97, 124] width 16 height 45
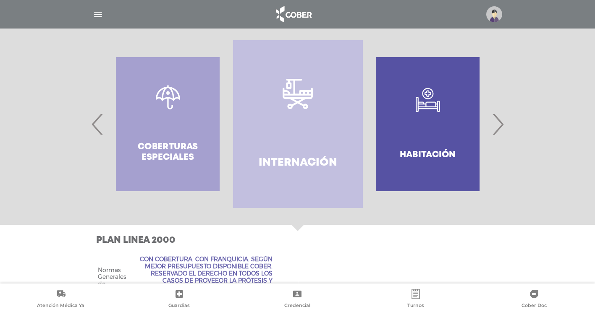
click at [97, 122] on span "‹" at bounding box center [97, 124] width 16 height 45
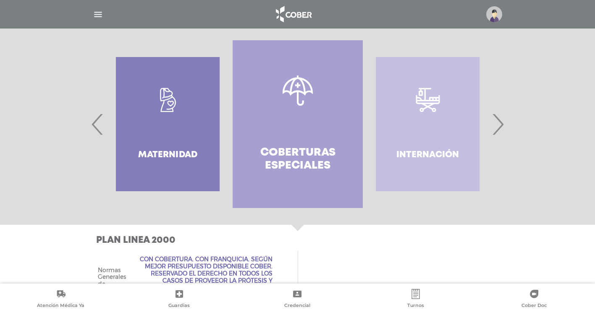
click at [97, 122] on span "‹" at bounding box center [97, 124] width 16 height 45
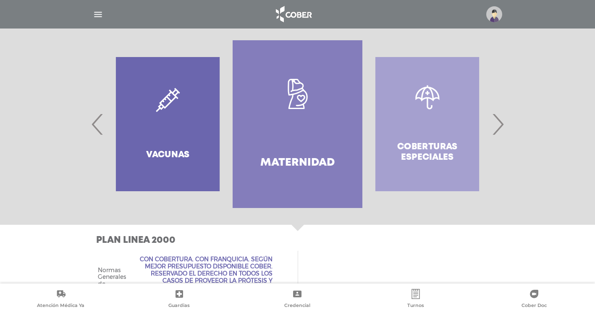
click at [97, 122] on span "‹" at bounding box center [97, 124] width 16 height 45
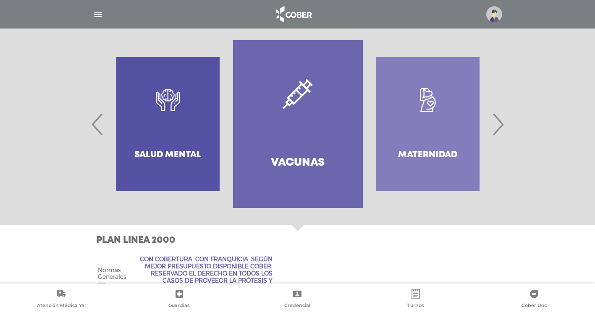
click at [97, 122] on span "‹" at bounding box center [97, 124] width 16 height 45
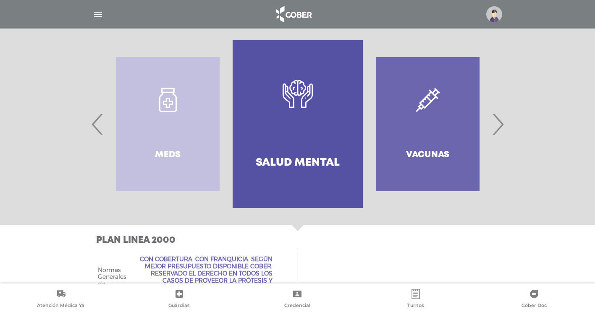
click at [97, 122] on span "‹" at bounding box center [97, 124] width 16 height 45
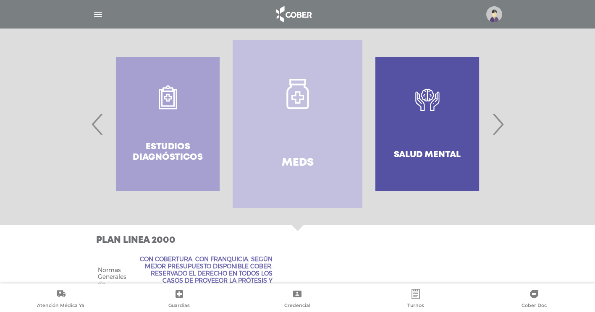
click at [97, 122] on span "‹" at bounding box center [97, 124] width 16 height 45
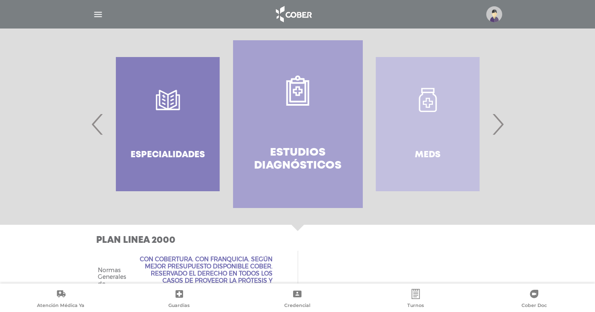
click at [97, 122] on span "‹" at bounding box center [97, 124] width 16 height 45
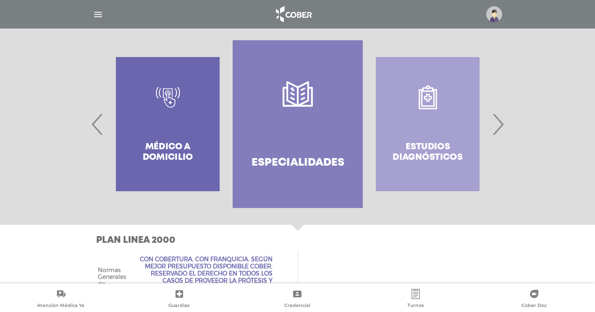
click at [97, 122] on span "‹" at bounding box center [97, 124] width 16 height 45
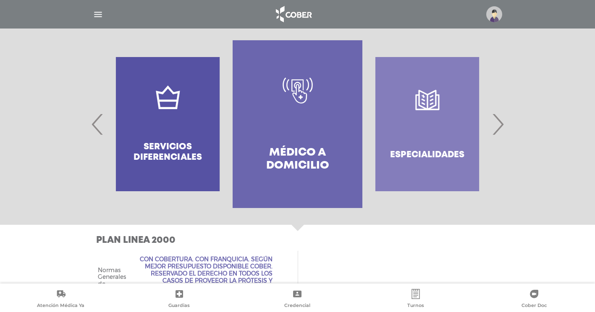
click at [97, 122] on span "‹" at bounding box center [97, 124] width 16 height 45
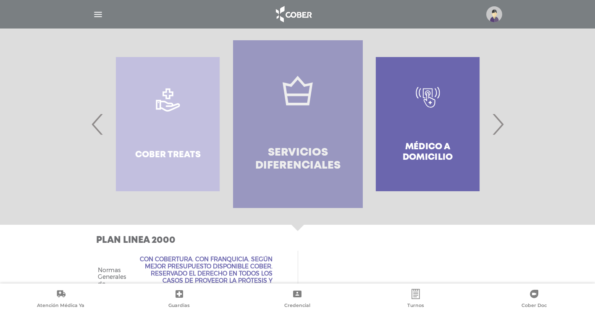
click at [285, 149] on h4 "Servicios diferenciales" at bounding box center [297, 160] width 99 height 26
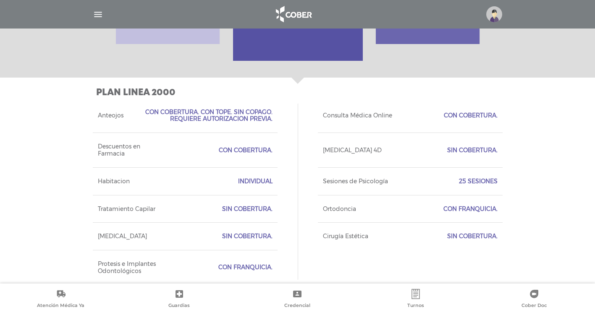
scroll to position [337, 0]
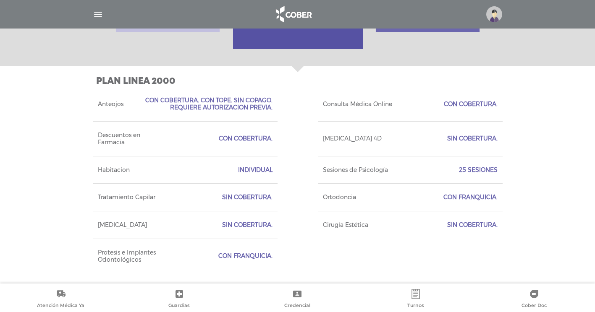
drag, startPoint x: 459, startPoint y: 170, endPoint x: 500, endPoint y: 182, distance: 42.5
click at [500, 182] on div "Sesiones de Psicología 25 Sesiones" at bounding box center [410, 170] width 185 height 28
drag, startPoint x: 500, startPoint y: 182, endPoint x: 436, endPoint y: 198, distance: 65.9
click at [436, 198] on div "Ortodoncia Con Franquicia." at bounding box center [410, 197] width 185 height 28
drag, startPoint x: 436, startPoint y: 198, endPoint x: 445, endPoint y: 220, distance: 23.3
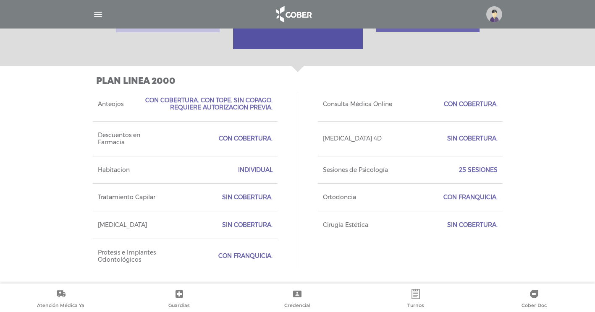
click at [445, 220] on div "Cirugía Estética Sin Cobertura." at bounding box center [410, 225] width 185 height 28
drag, startPoint x: 223, startPoint y: 133, endPoint x: 283, endPoint y: 151, distance: 62.0
click at [283, 151] on div "Anteojos Con Cobertura. Con Tope. Sin Copago. Requiere Autorizacion Previa. Con…" at bounding box center [298, 180] width 410 height 186
drag, startPoint x: 283, startPoint y: 151, endPoint x: 240, endPoint y: 102, distance: 65.4
click at [240, 102] on span "Con Cobertura. Con Tope. Sin Copago. Requiere Autorizacion Previa." at bounding box center [202, 104] width 139 height 14
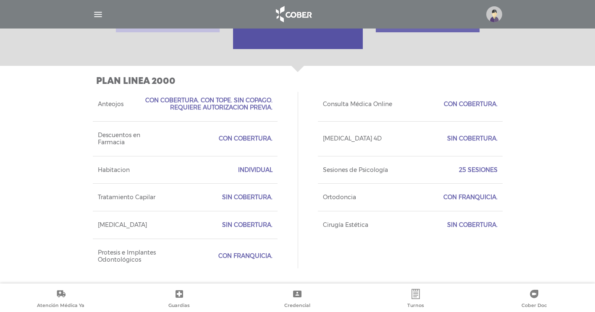
drag, startPoint x: 222, startPoint y: 195, endPoint x: 279, endPoint y: 200, distance: 57.3
click at [279, 200] on div "Anteojos Con Cobertura. Con Tope. Sin Copago. Requiere Autorizacion Previa. Con…" at bounding box center [298, 180] width 410 height 186
drag, startPoint x: 279, startPoint y: 200, endPoint x: 282, endPoint y: 237, distance: 37.5
click at [282, 237] on div "Anteojos Con Cobertura. Con Tope. Sin Copago. Requiere Autorizacion Previa. Con…" at bounding box center [298, 180] width 410 height 186
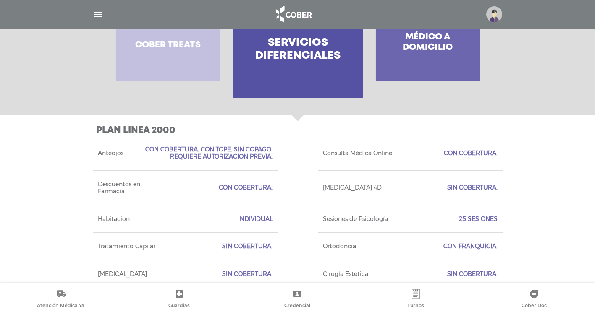
scroll to position [295, 0]
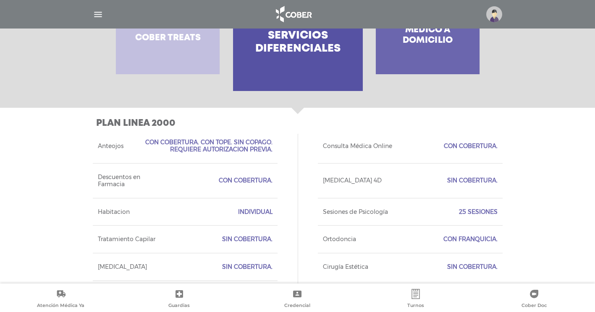
click at [379, 143] on span "Consulta Médica Online" at bounding box center [357, 146] width 69 height 7
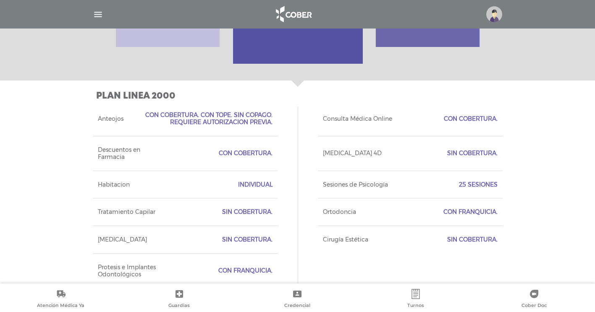
scroll to position [337, 0]
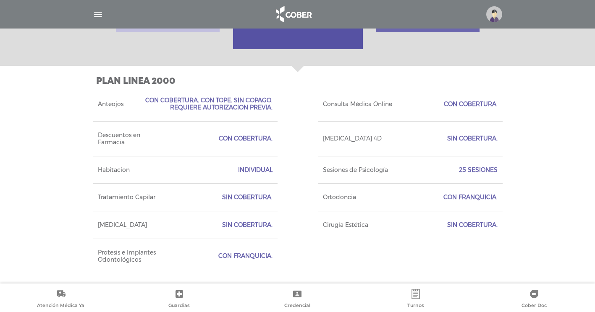
drag, startPoint x: 458, startPoint y: 168, endPoint x: 499, endPoint y: 180, distance: 42.4
click at [499, 180] on div "Sesiones de Psicología 25 Sesiones" at bounding box center [410, 170] width 185 height 28
drag, startPoint x: 499, startPoint y: 180, endPoint x: 441, endPoint y: 197, distance: 60.7
click at [441, 197] on div "Ortodoncia Con Franquicia." at bounding box center [410, 197] width 185 height 28
drag, startPoint x: 441, startPoint y: 197, endPoint x: 440, endPoint y: 218, distance: 21.0
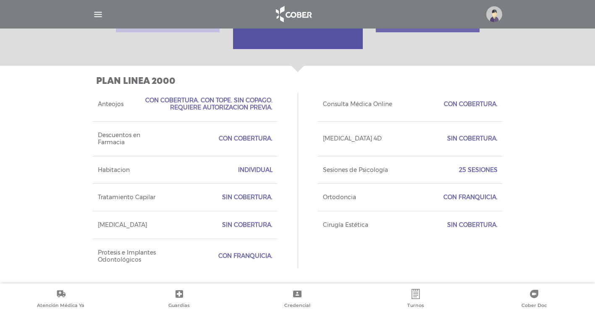
click at [440, 218] on div "Cirugía Estética Sin Cobertura." at bounding box center [410, 225] width 185 height 28
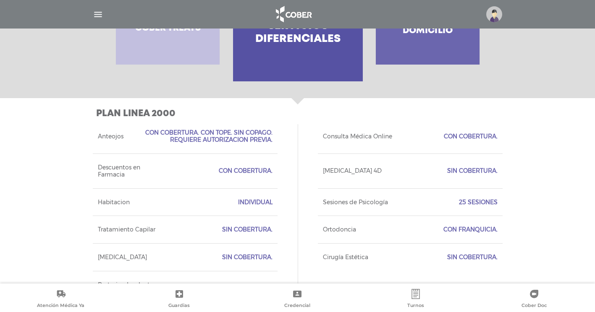
scroll to position [211, 0]
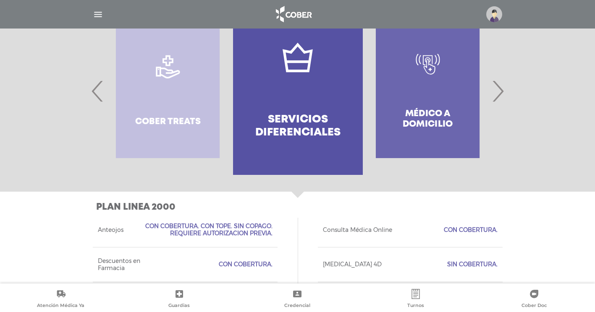
click at [161, 61] on div "Cober Treats" at bounding box center [168, 91] width 130 height 168
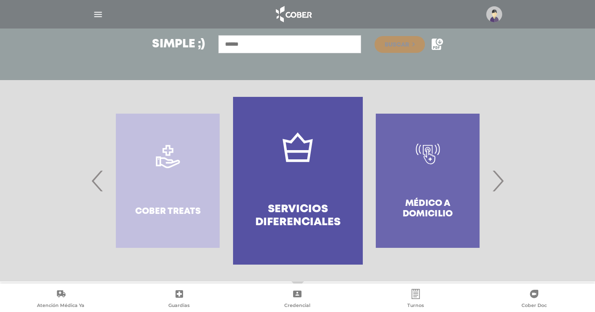
scroll to position [119, 0]
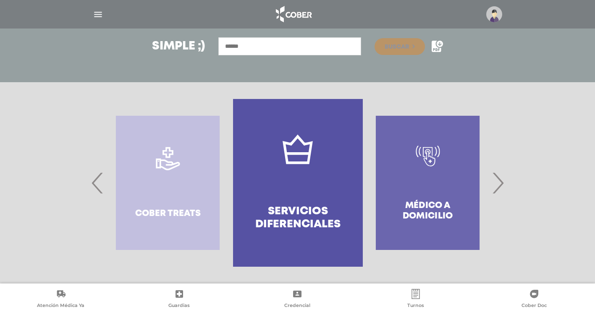
click at [183, 177] on div "Cober Treats" at bounding box center [168, 183] width 130 height 168
click at [95, 188] on span "‹" at bounding box center [97, 182] width 16 height 45
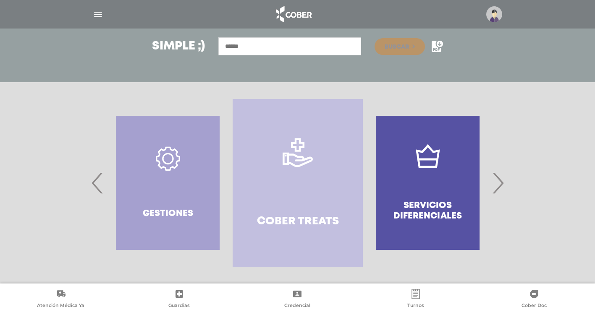
click at [302, 183] on link "Cober Treats" at bounding box center [298, 183] width 130 height 168
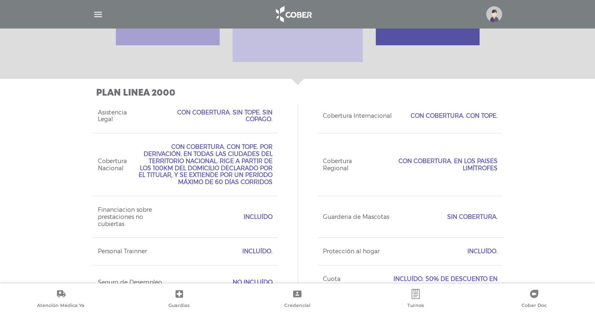
scroll to position [351, 0]
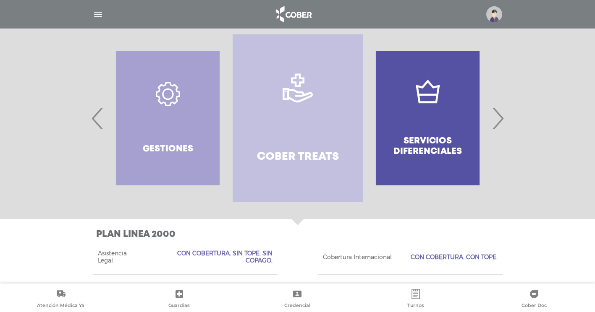
click at [178, 95] on div "Gestiones" at bounding box center [168, 118] width 130 height 168
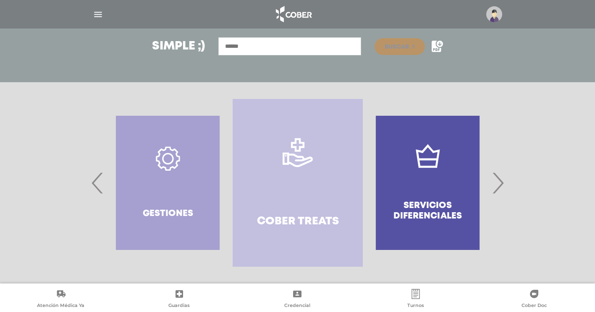
scroll to position [119, 0]
click at [94, 185] on span "‹" at bounding box center [97, 182] width 16 height 45
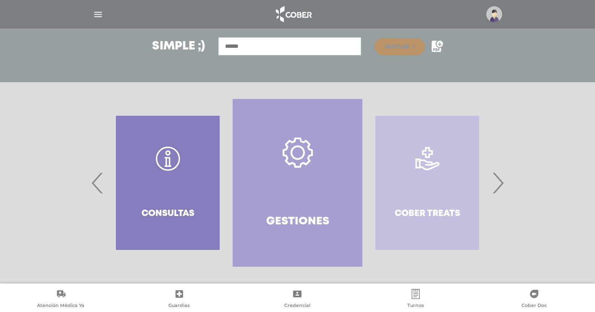
click at [289, 174] on link "Gestiones" at bounding box center [298, 183] width 130 height 168
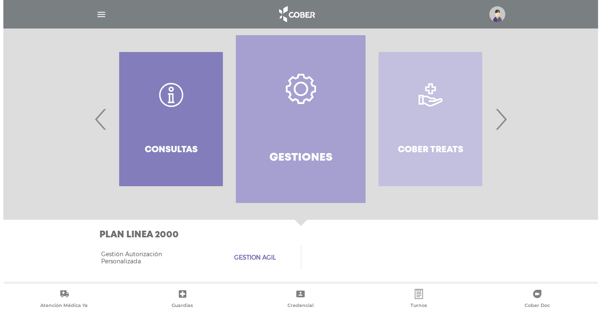
scroll to position [184, 0]
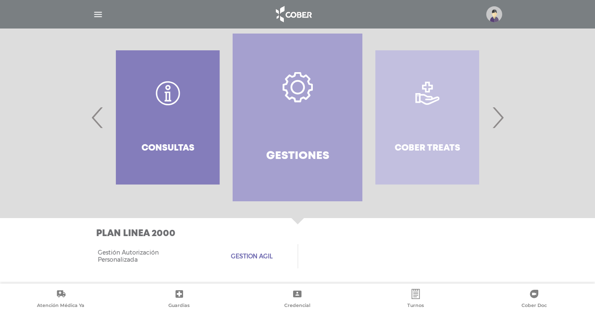
click at [100, 129] on span "‹" at bounding box center [97, 117] width 16 height 45
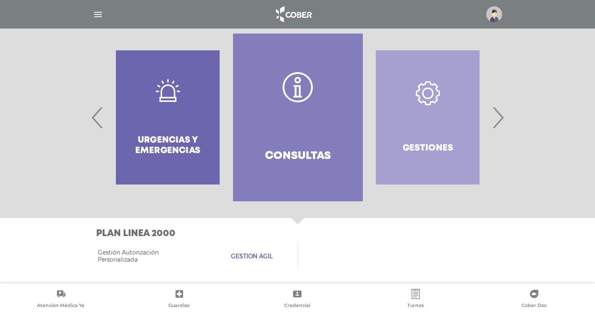
click at [101, 129] on span "‹" at bounding box center [97, 117] width 16 height 45
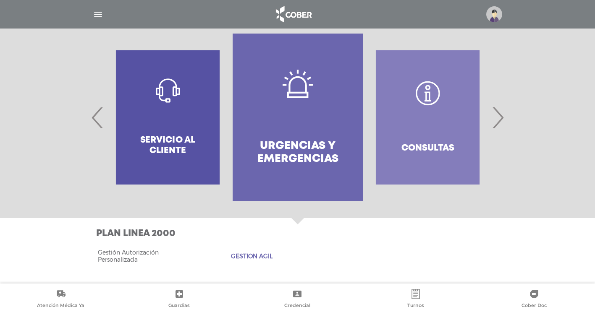
click at [101, 129] on span "‹" at bounding box center [97, 117] width 16 height 45
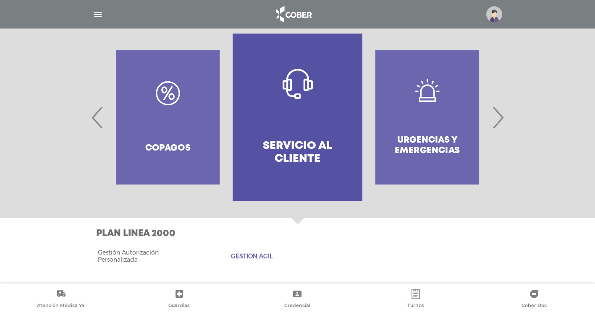
click at [103, 129] on div "Copagos" at bounding box center [168, 118] width 130 height 168
click at [101, 126] on span "‹" at bounding box center [97, 117] width 16 height 45
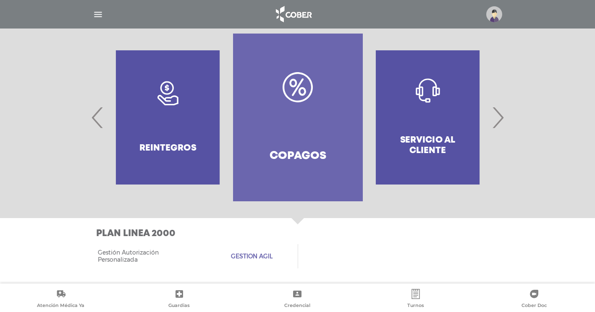
click at [109, 8] on div at bounding box center [298, 14] width 430 height 20
click at [101, 12] on img "button" at bounding box center [98, 14] width 10 height 10
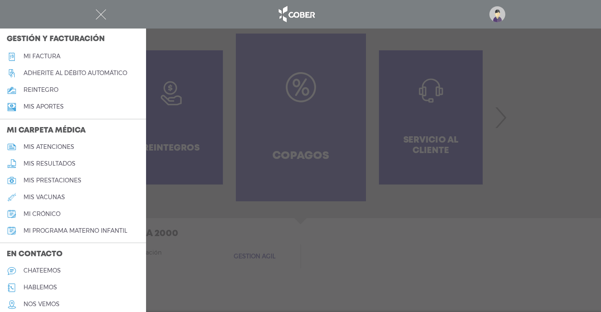
scroll to position [167, 0]
